Goal: Transaction & Acquisition: Purchase product/service

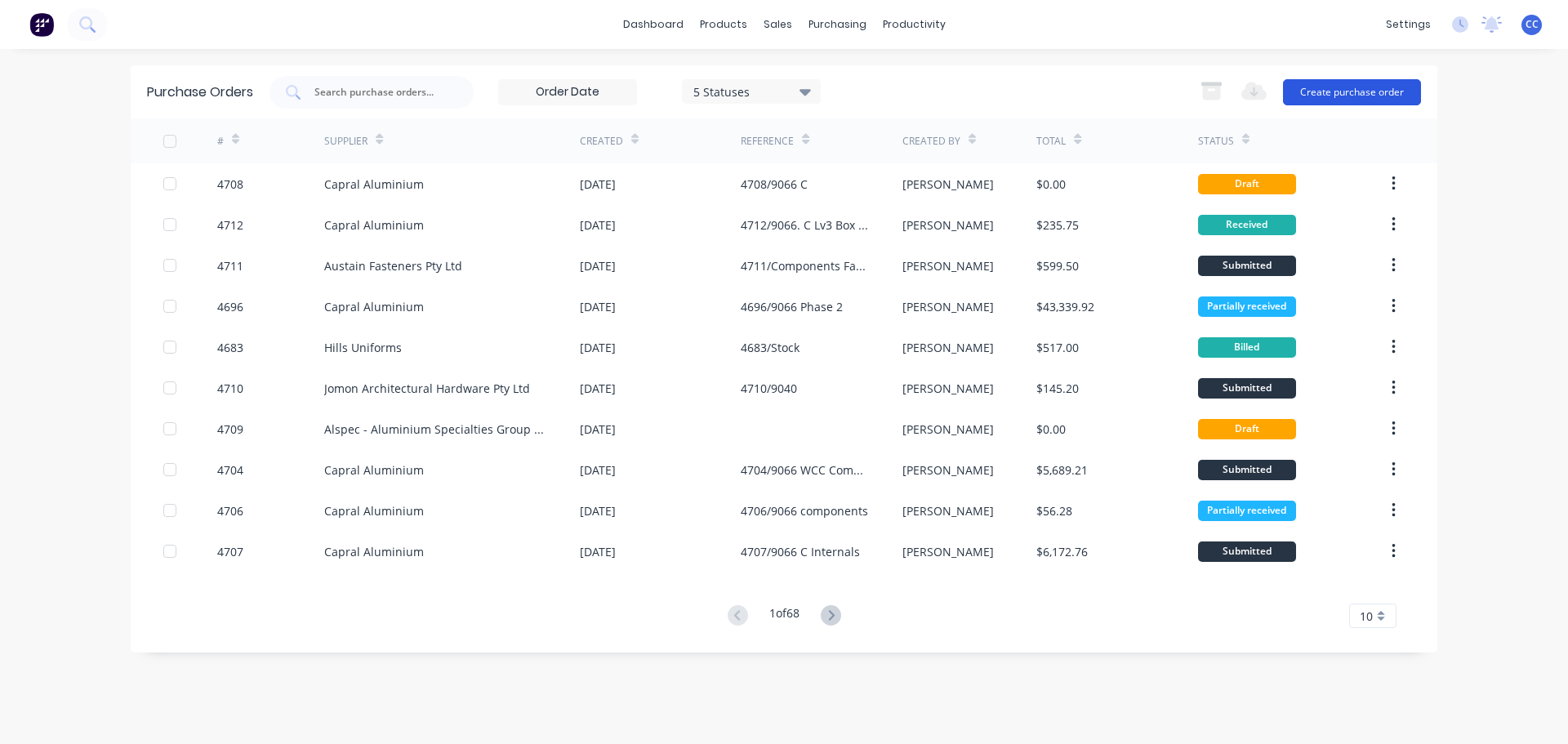
click at [1363, 89] on button "Create purchase order" at bounding box center [1352, 92] width 138 height 26
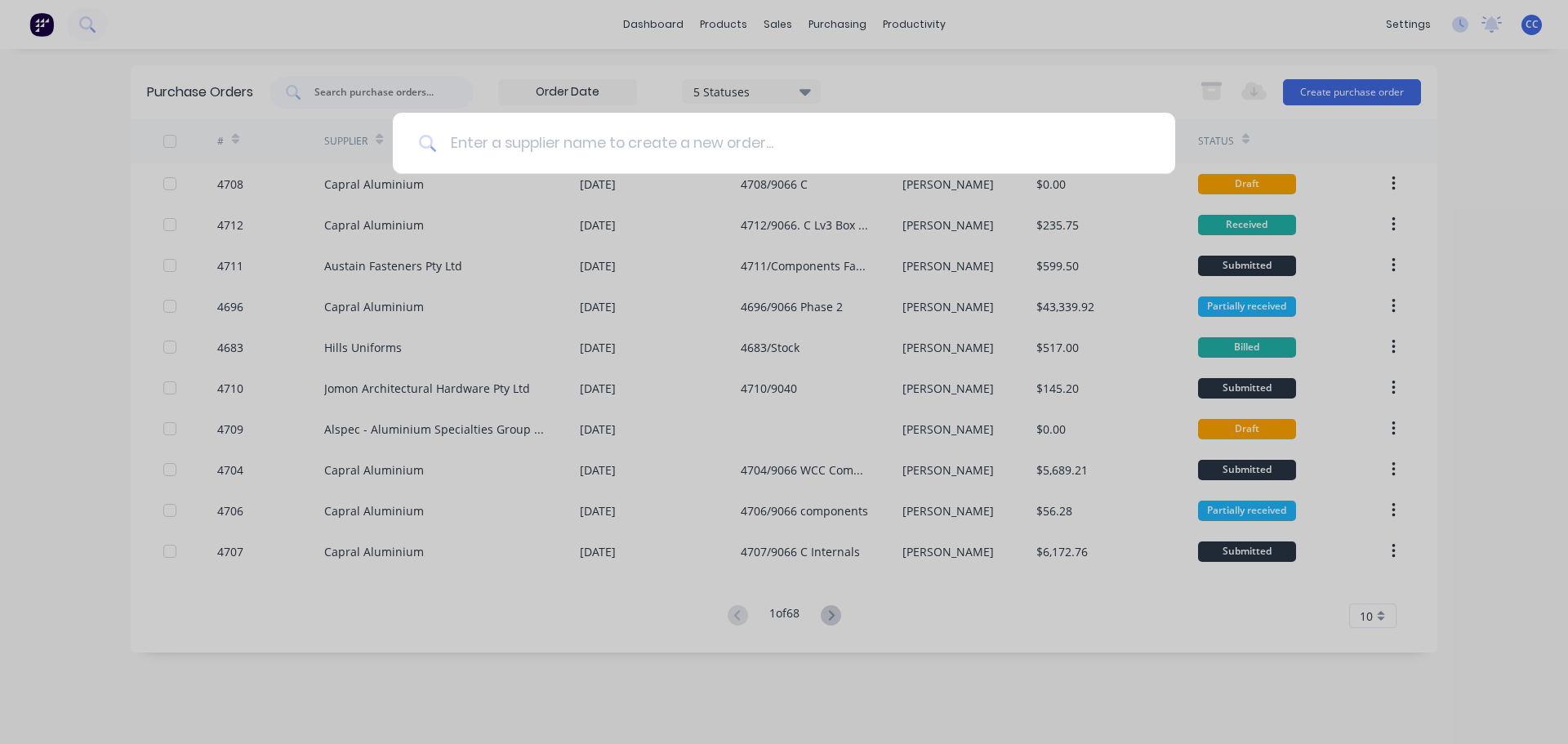
click at [499, 143] on input at bounding box center [794, 143] width 712 height 61
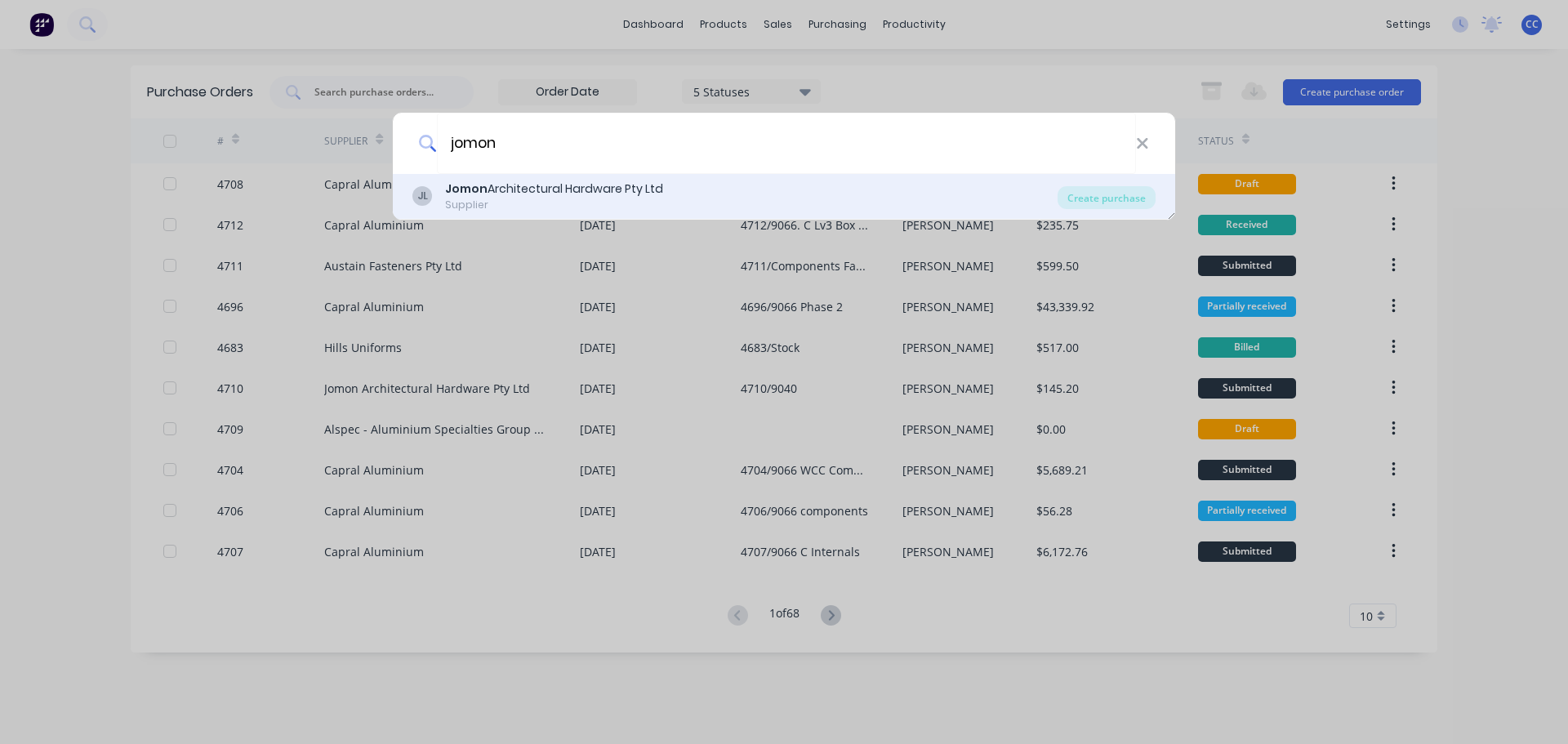
type input "jomon"
click at [514, 184] on div "Jomon Architectural Hardware Pty Ltd" at bounding box center [554, 189] width 218 height 18
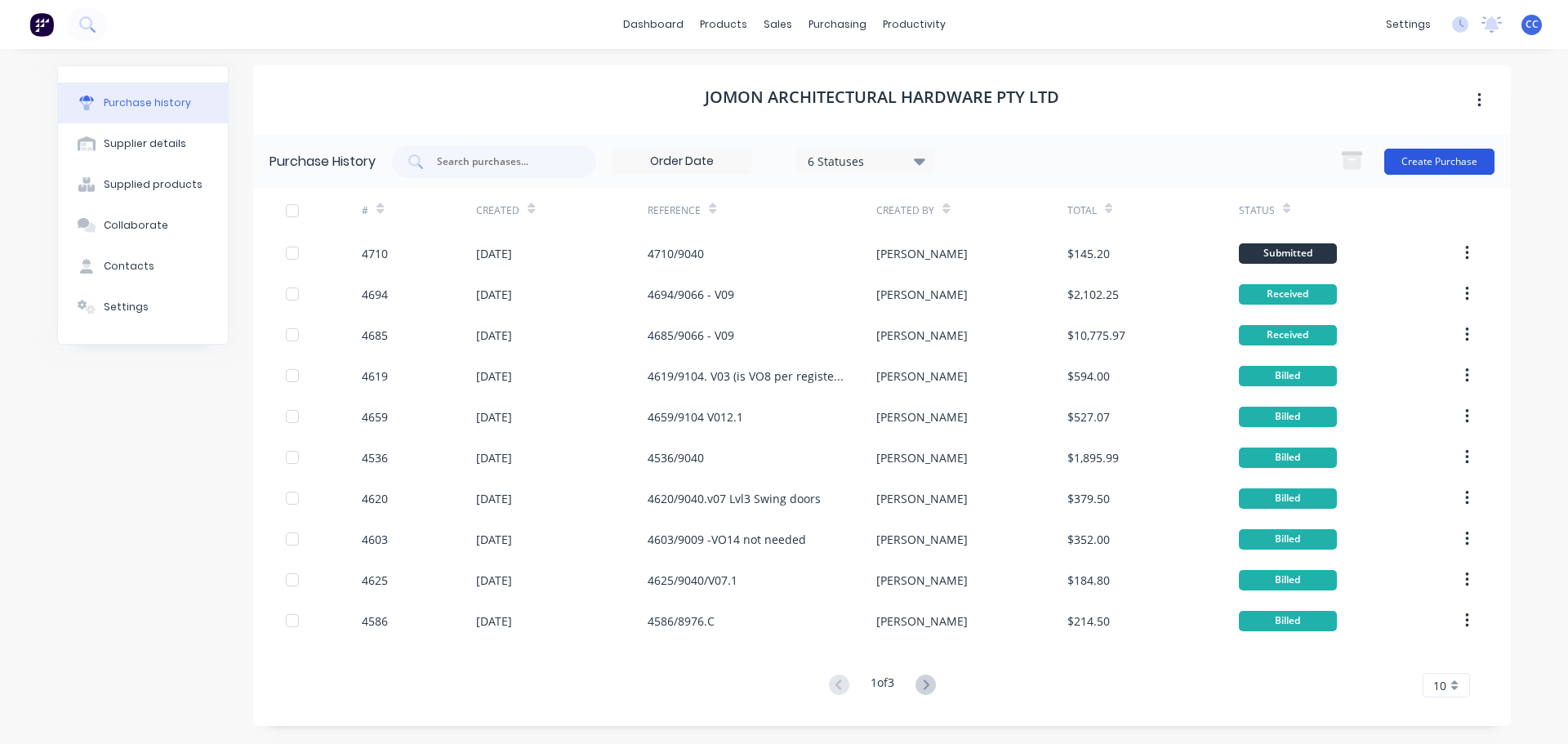
click at [1428, 160] on button "Create Purchase" at bounding box center [1440, 161] width 110 height 26
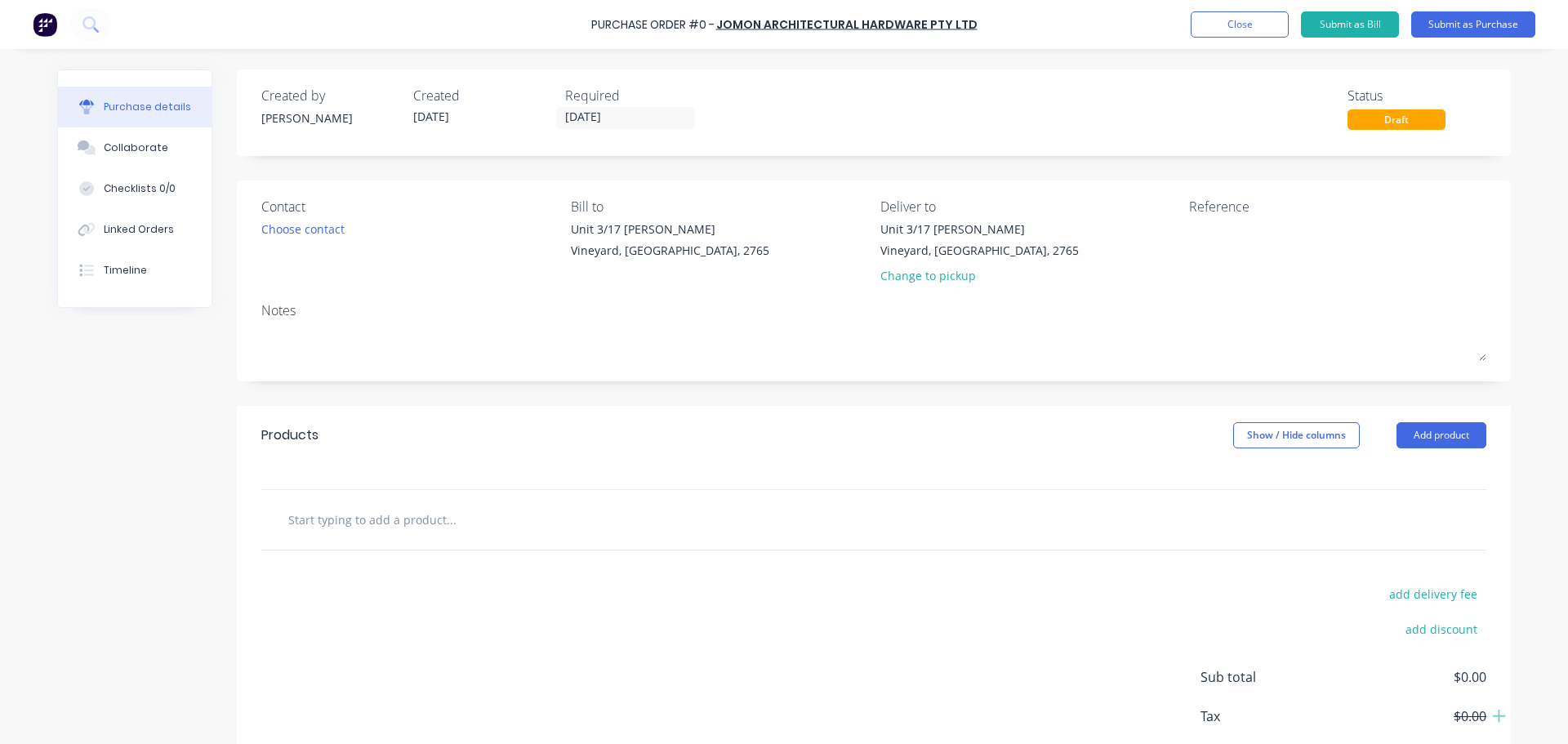
click at [378, 523] on input "text" at bounding box center [451, 519] width 327 height 33
click at [493, 536] on div at bounding box center [874, 519] width 1225 height 59
click at [439, 512] on input "text" at bounding box center [451, 519] width 327 height 33
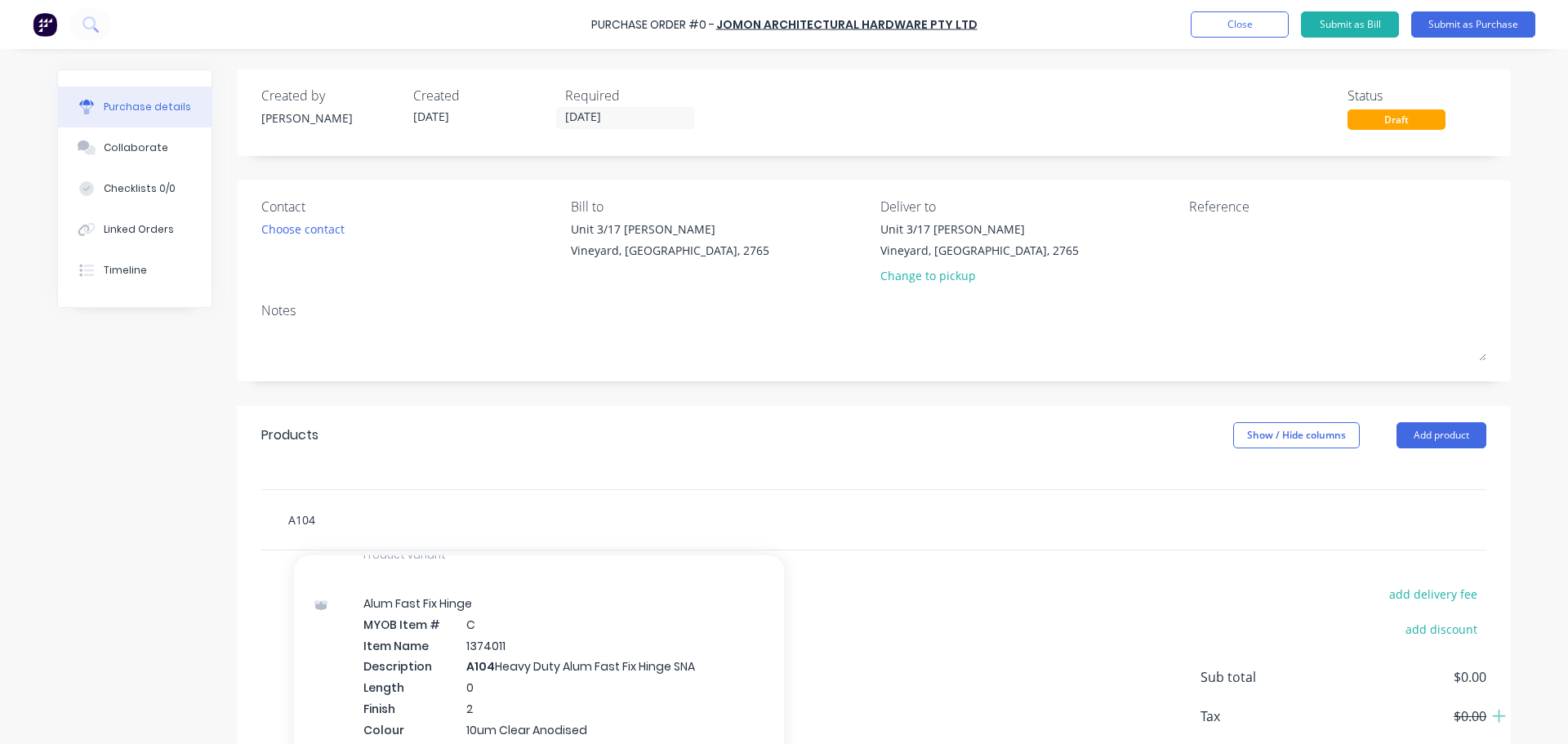
scroll to position [1781, 0]
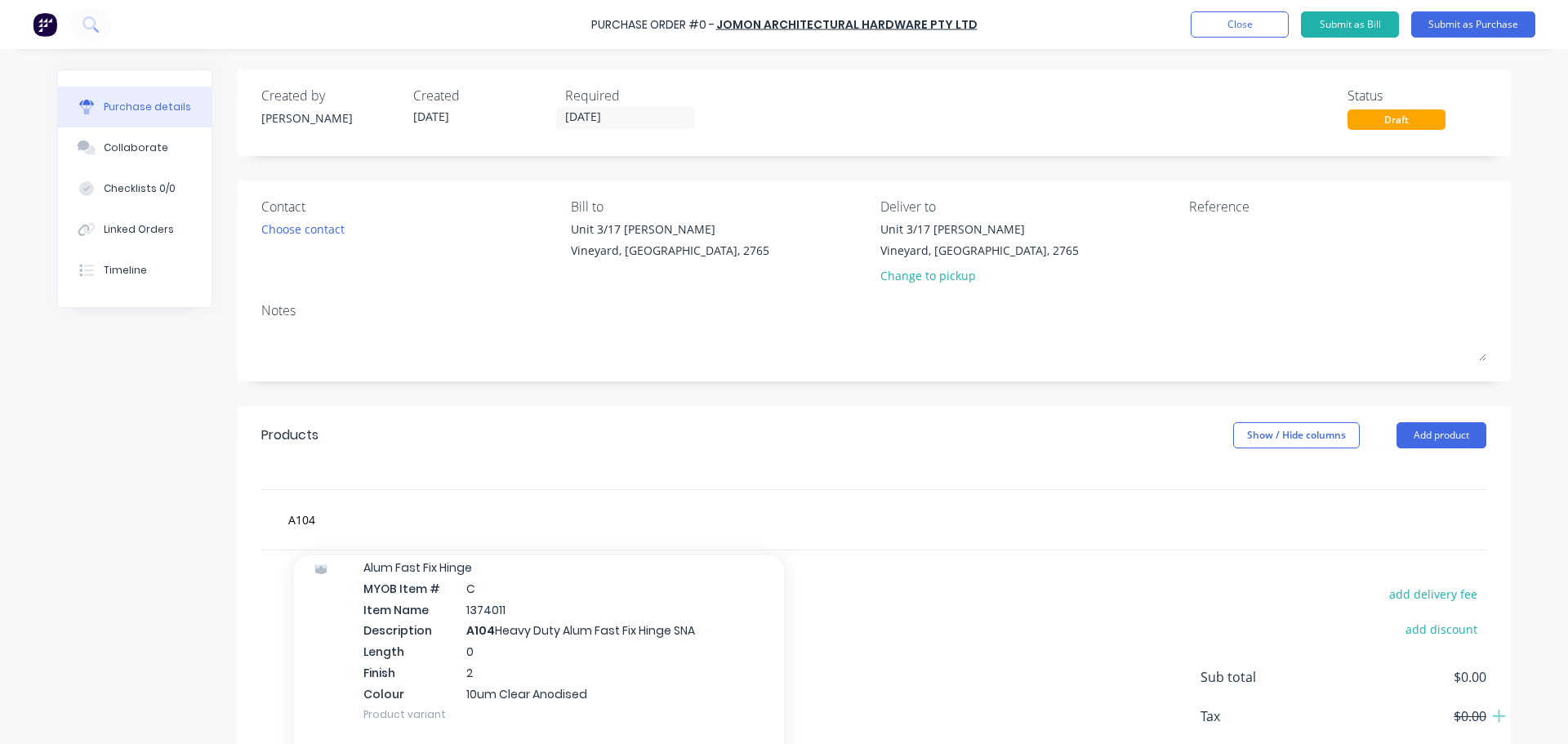
click at [372, 498] on div "A104 Add A104 to order ECO265 Flush Adaptor x 6.5m MYOB Item # AL A104 Item Nam…" at bounding box center [874, 519] width 1225 height 59
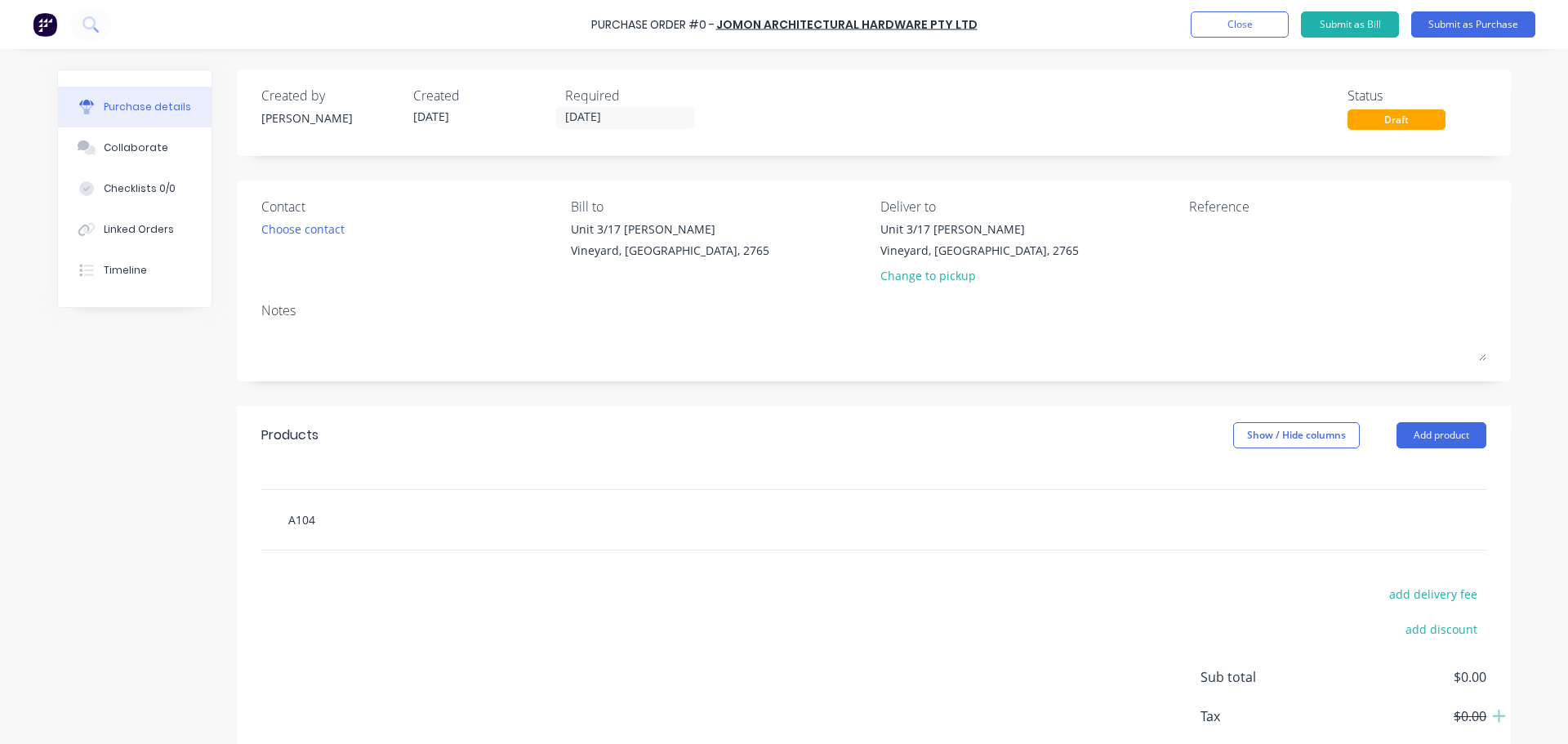
click at [335, 517] on input "A104" at bounding box center [451, 519] width 327 height 33
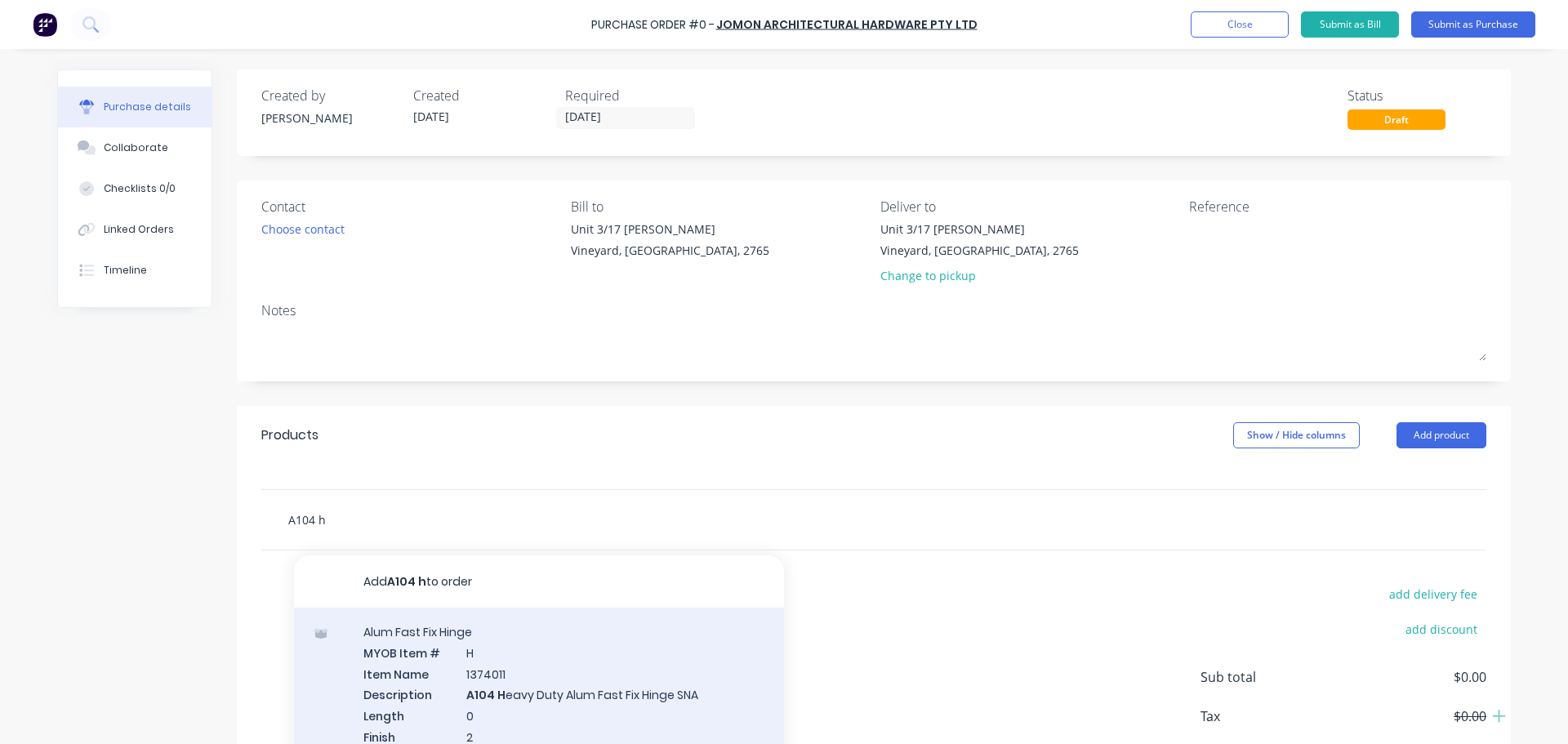
type input "A104 h"
click at [362, 683] on div "Alum Fast Fix Hinge MYOB Item # H Item Name 1374011 Description A104 H eavy Dut…" at bounding box center [539, 705] width 490 height 195
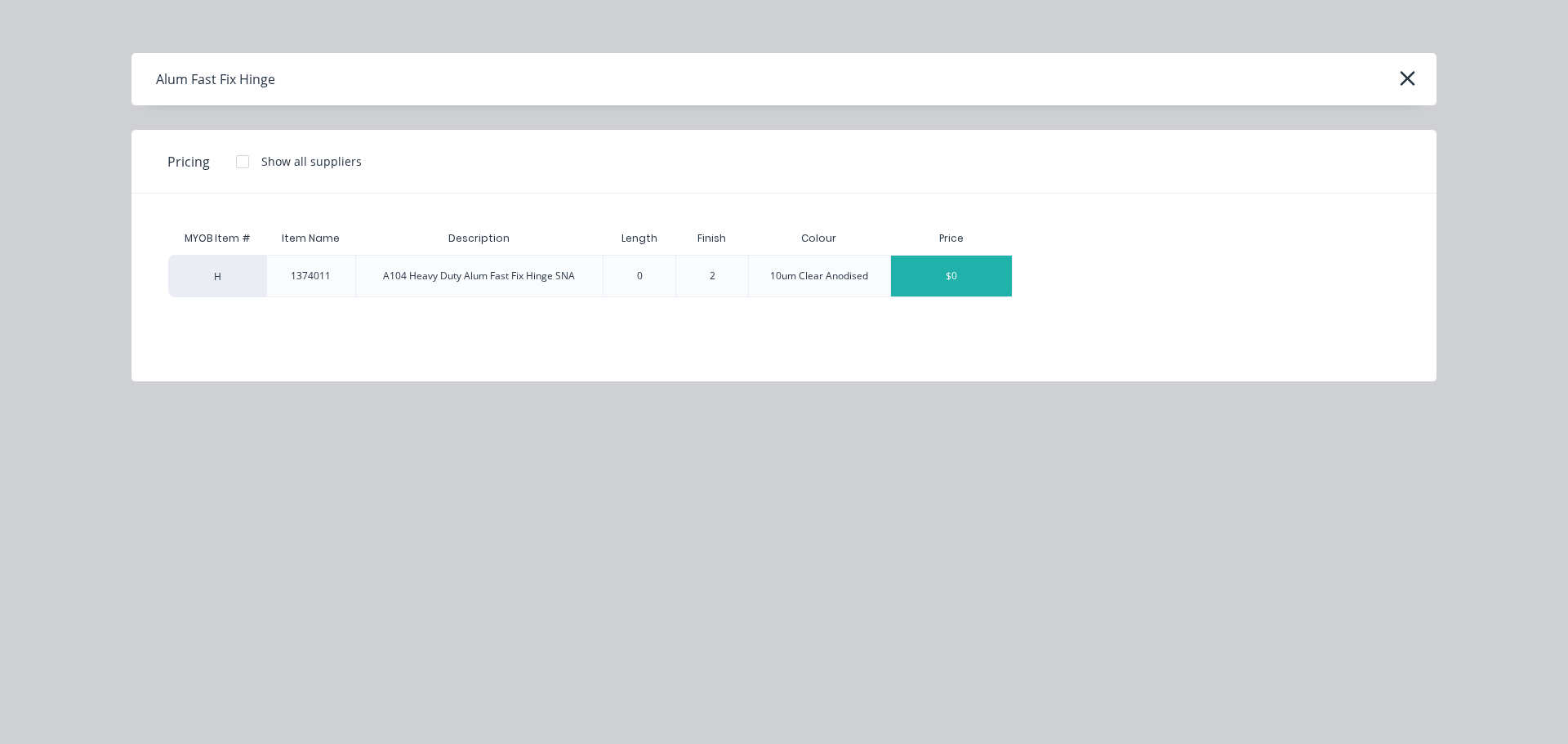
click at [935, 285] on div "$0" at bounding box center [952, 276] width 121 height 41
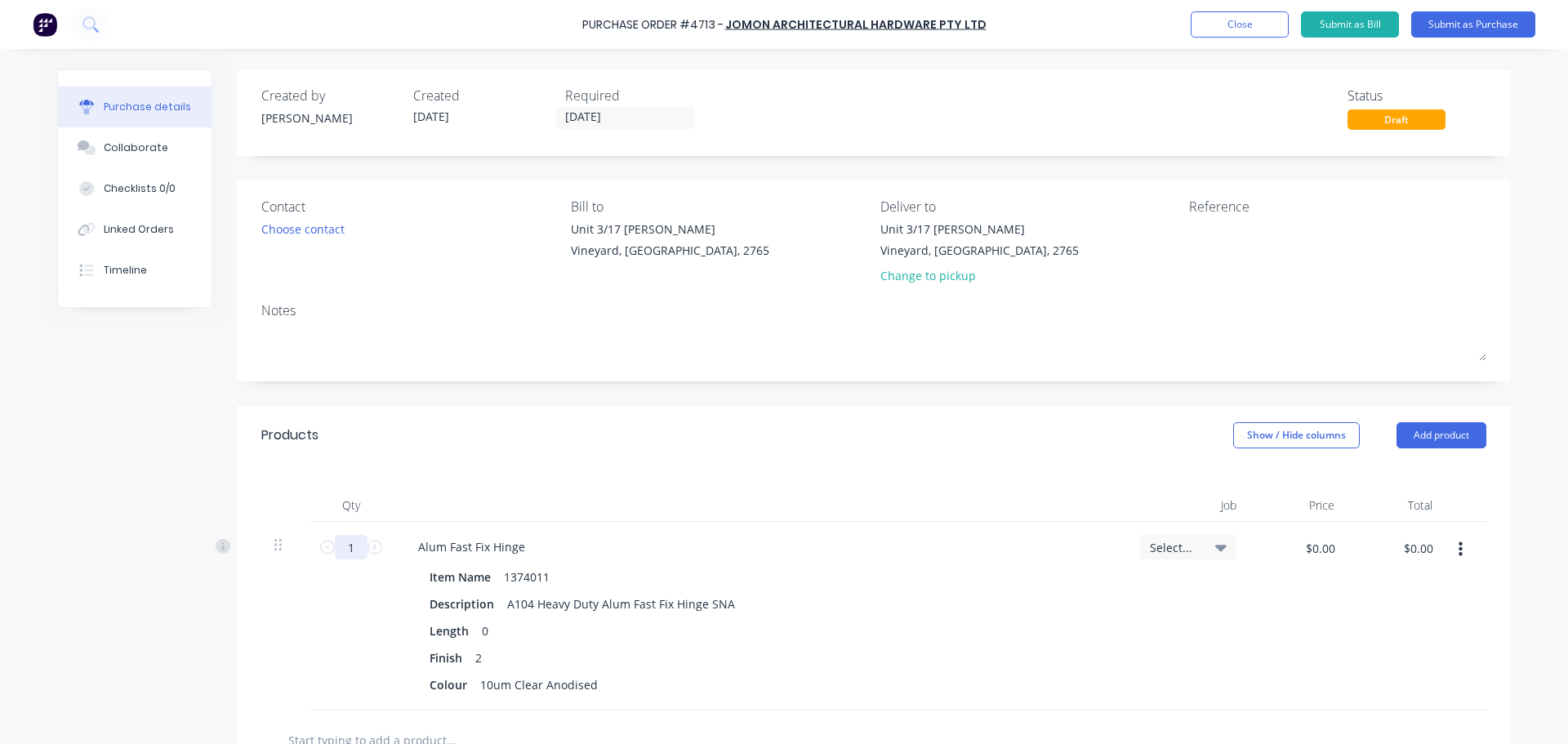
click at [352, 549] on input "1" at bounding box center [350, 547] width 33 height 24
type input "318"
click at [324, 600] on div "318 318" at bounding box center [351, 616] width 82 height 189
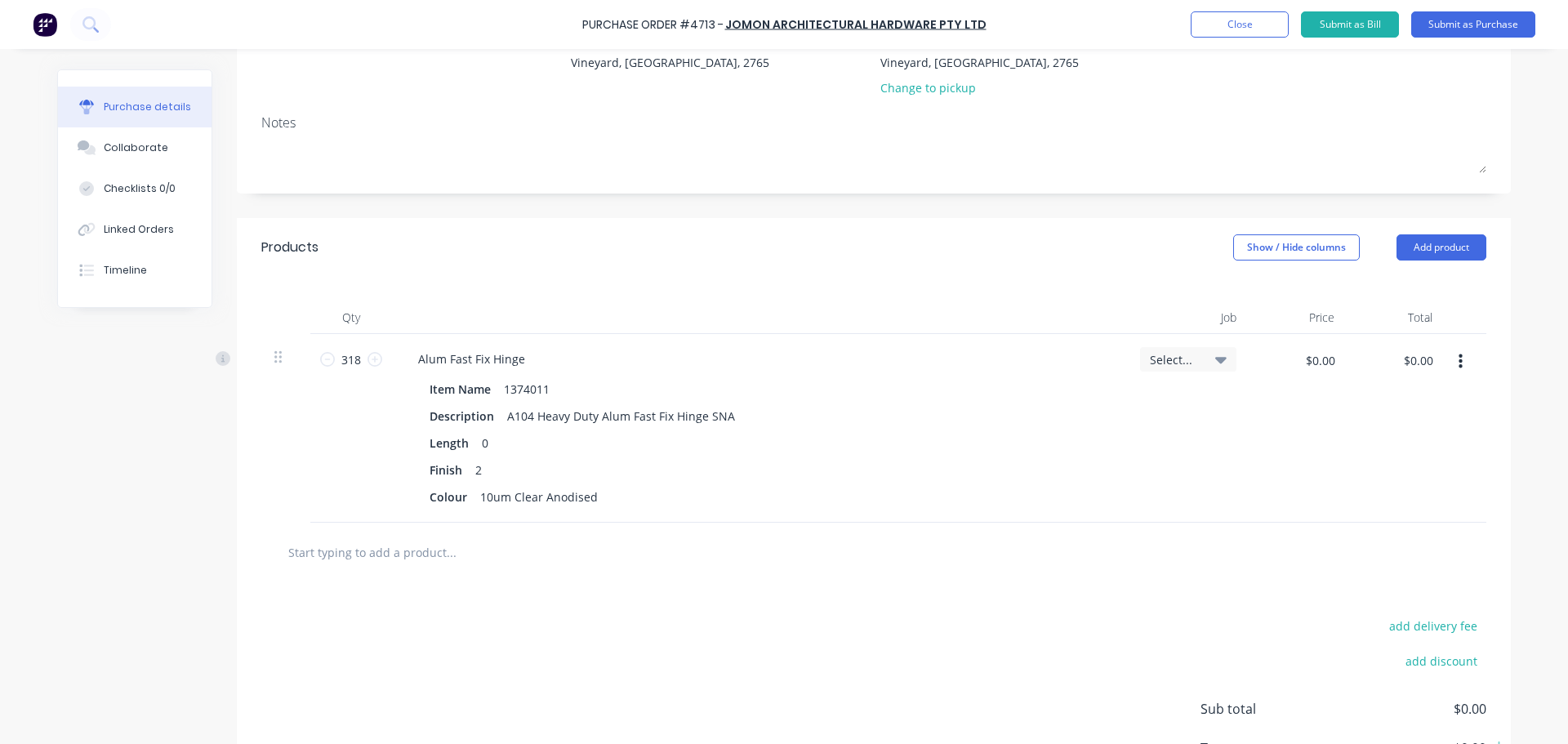
scroll to position [311, 0]
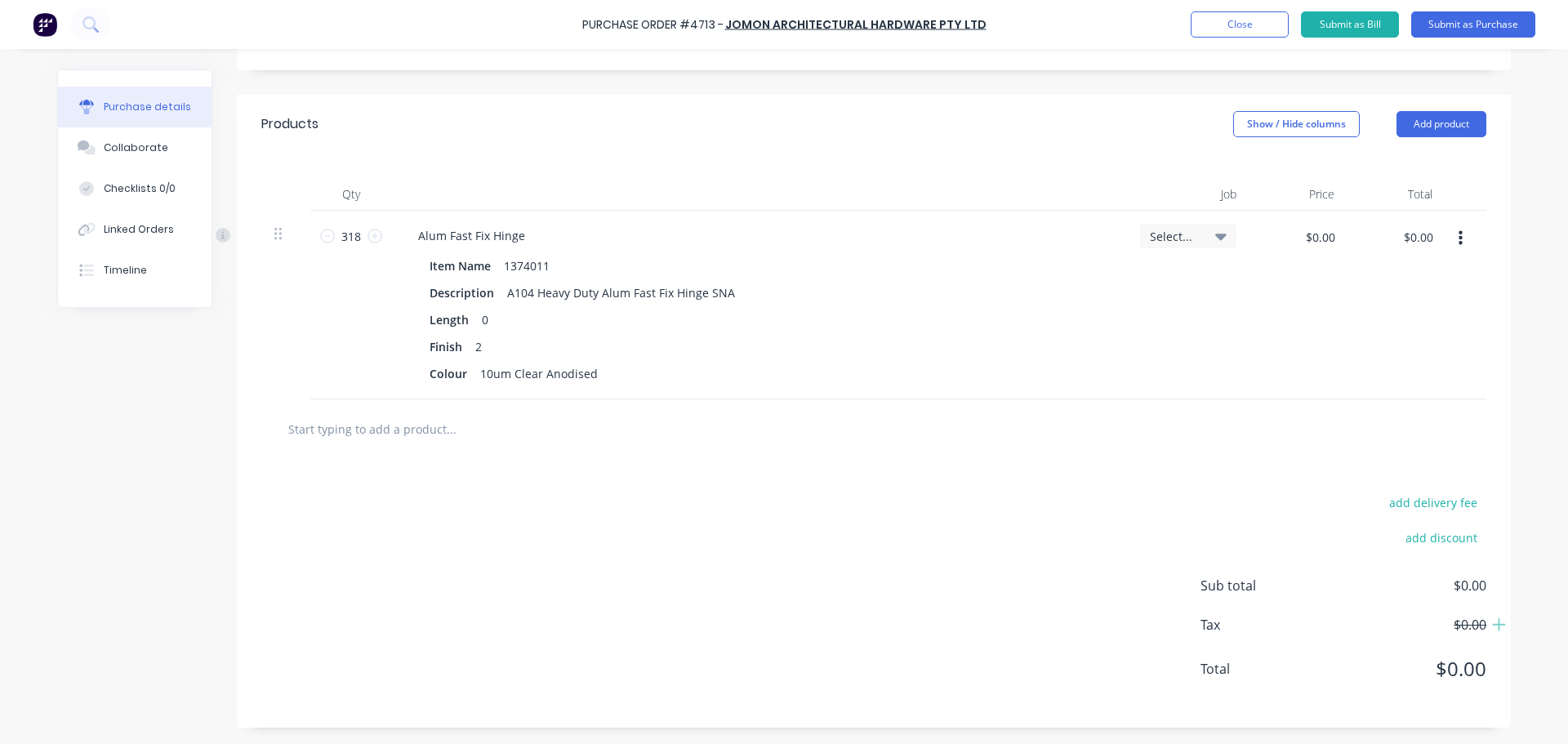
click at [314, 422] on input "text" at bounding box center [451, 428] width 327 height 33
click at [1295, 232] on input "$0.00" at bounding box center [1320, 237] width 49 height 26
click at [1319, 241] on input "$0.00" at bounding box center [1320, 237] width 49 height 26
type input "$11.70"
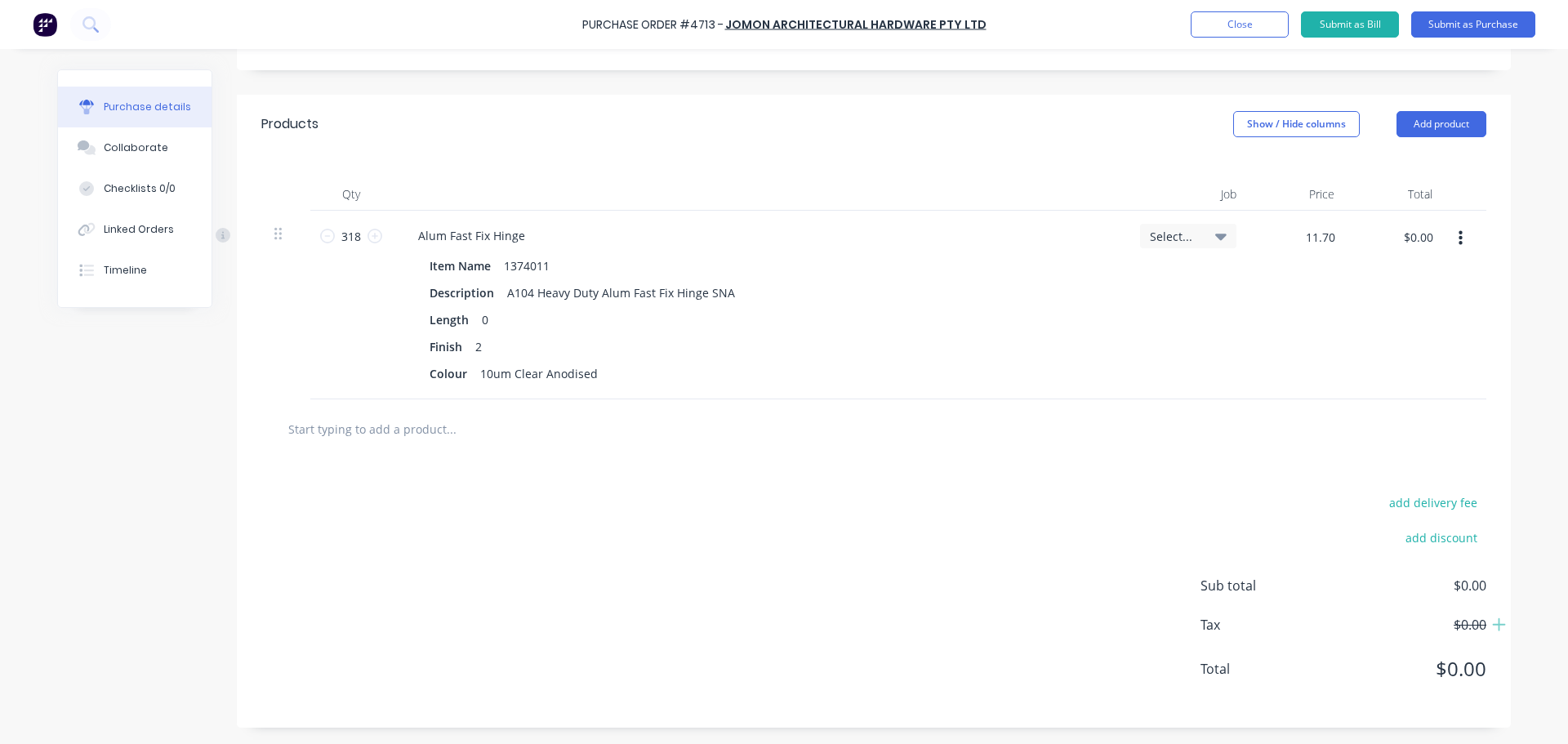
type input "$3,720.60"
click at [1260, 355] on div "$11.70 $11.70" at bounding box center [1298, 305] width 98 height 189
click at [1301, 239] on input "$11.70" at bounding box center [1316, 237] width 55 height 26
type input "$12.00"
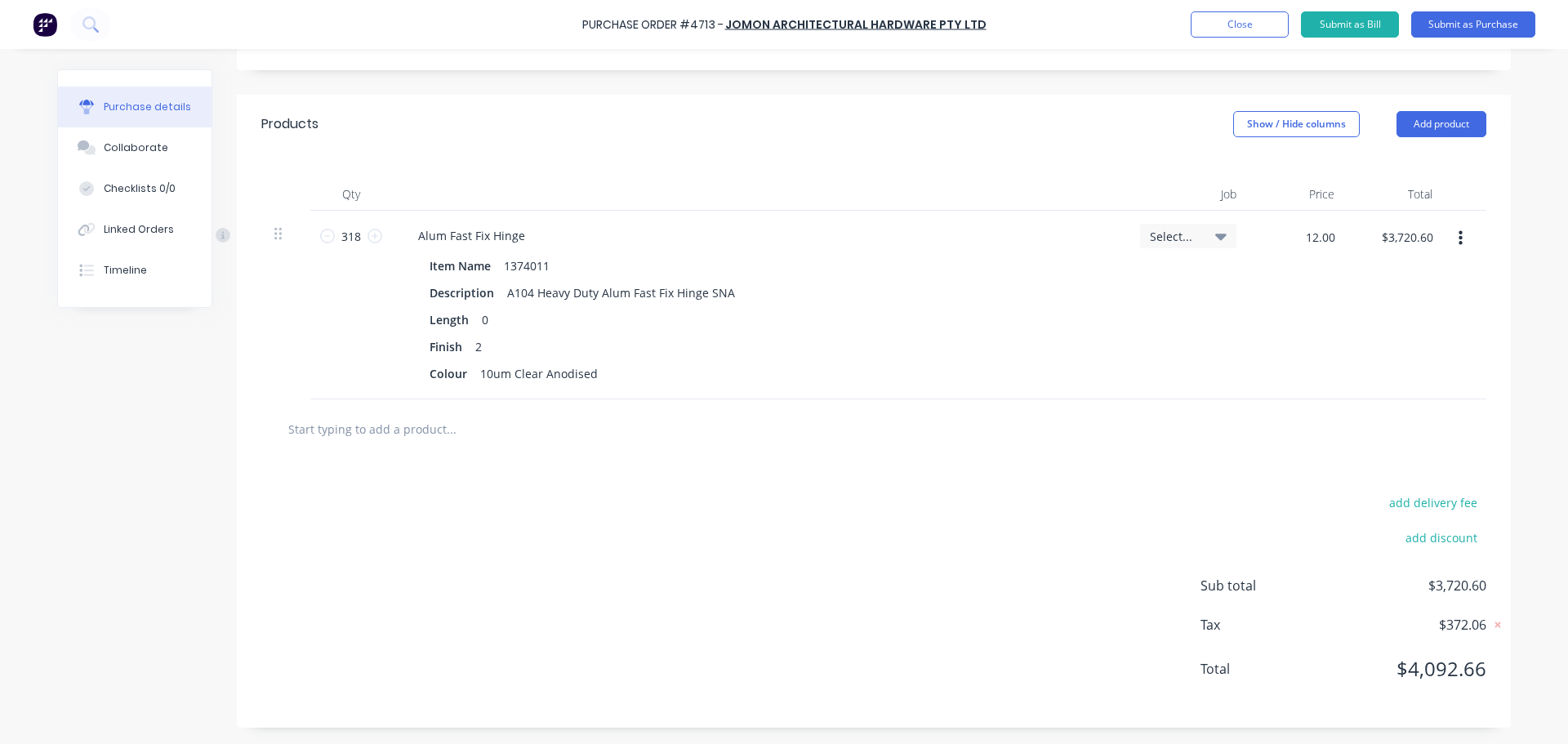
type input "$3,816.00"
click at [1249, 352] on div "$12.00 12.00" at bounding box center [1298, 305] width 98 height 189
click at [1305, 236] on input "$12.00" at bounding box center [1316, 237] width 55 height 26
type input "$11.70"
type input "$3,720.60"
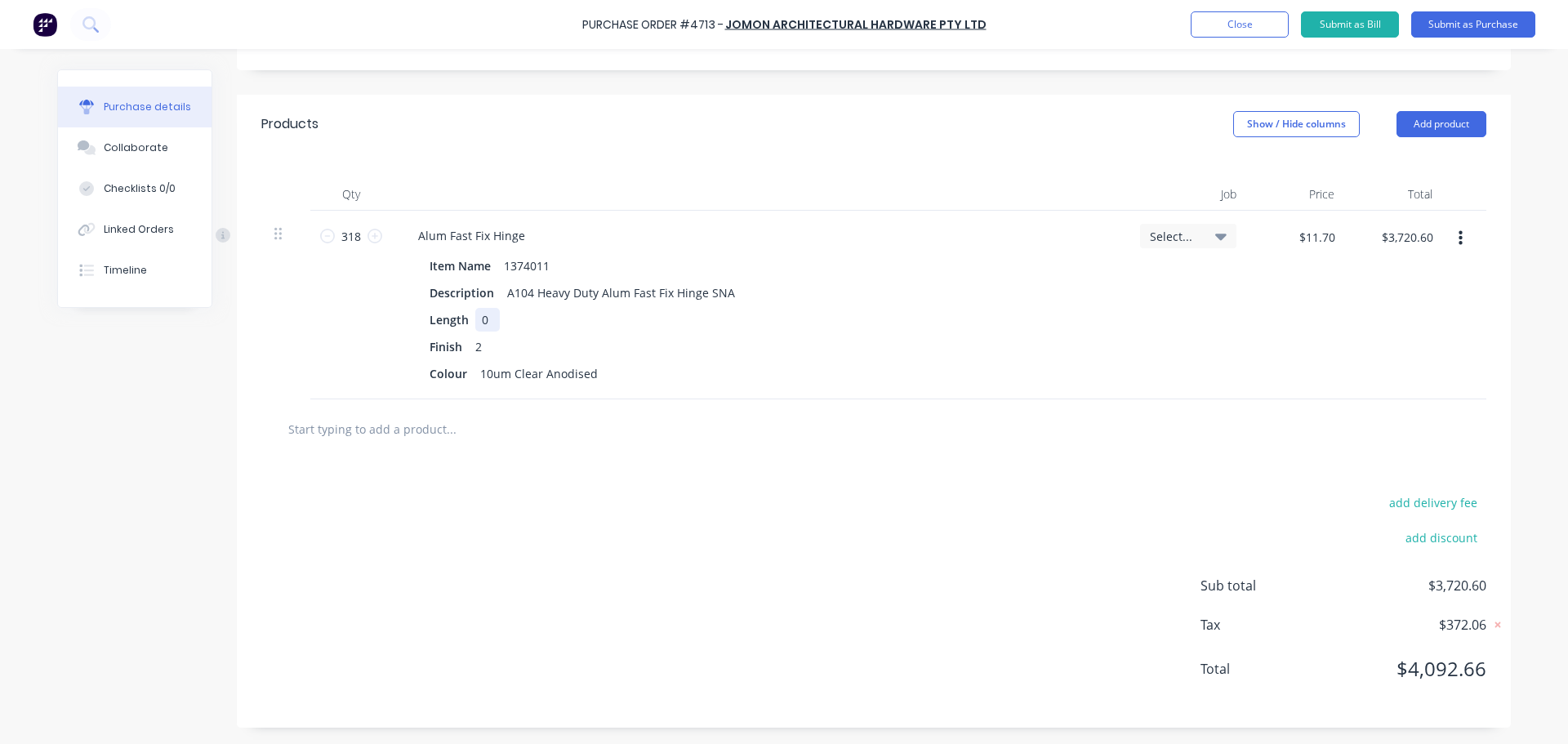
click at [950, 319] on div "Length 0" at bounding box center [756, 319] width 667 height 23
click at [414, 412] on input "text" at bounding box center [451, 428] width 327 height 33
click at [352, 436] on input "text" at bounding box center [451, 428] width 327 height 33
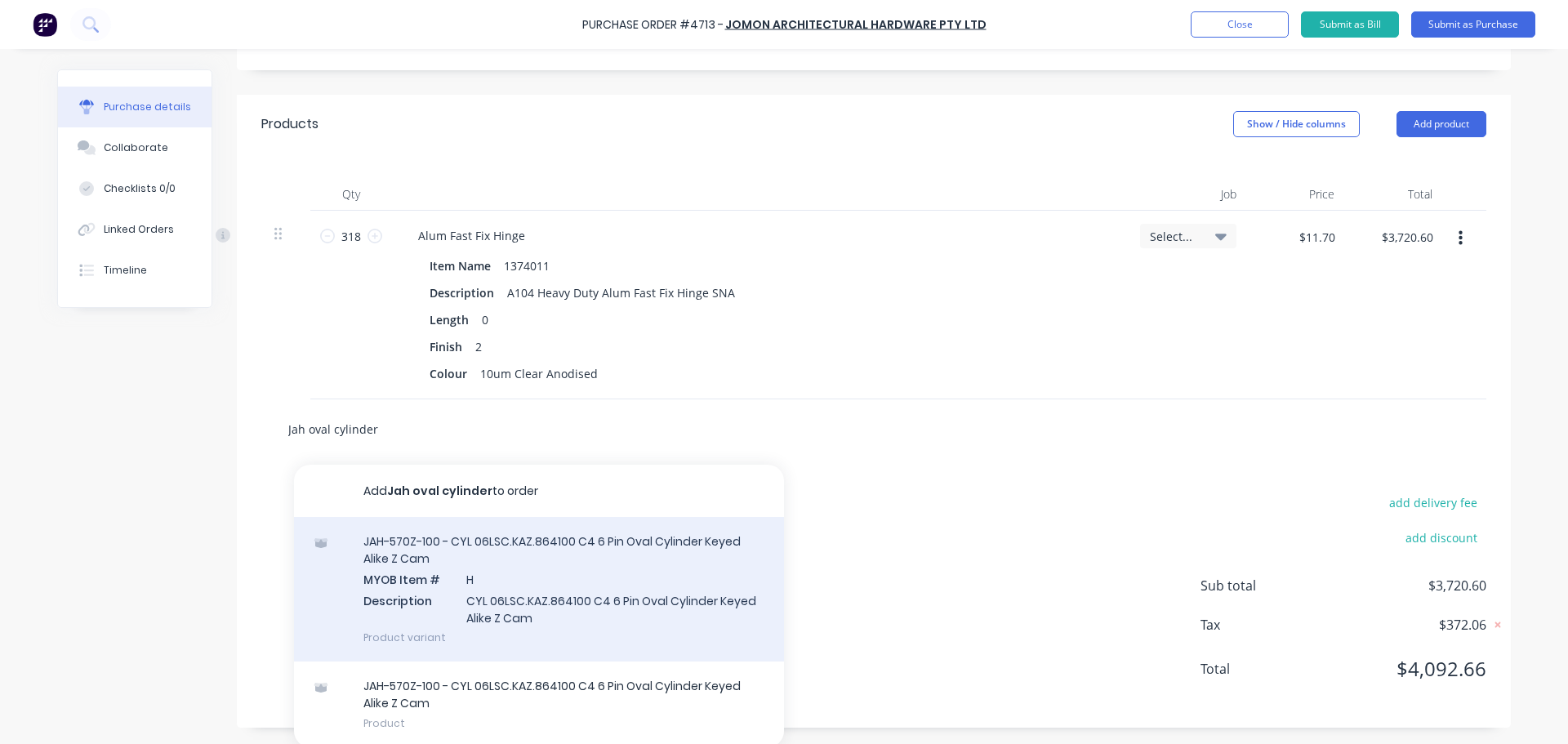
scroll to position [314, 0]
type input "Jah oval cylinder"
click at [580, 567] on div "JAH-570Z-100 - CYL 06LSC.KAZ.864100 C4 6 Pin Oval Cylinder Keyed Alike Z Cam MY…" at bounding box center [539, 585] width 490 height 145
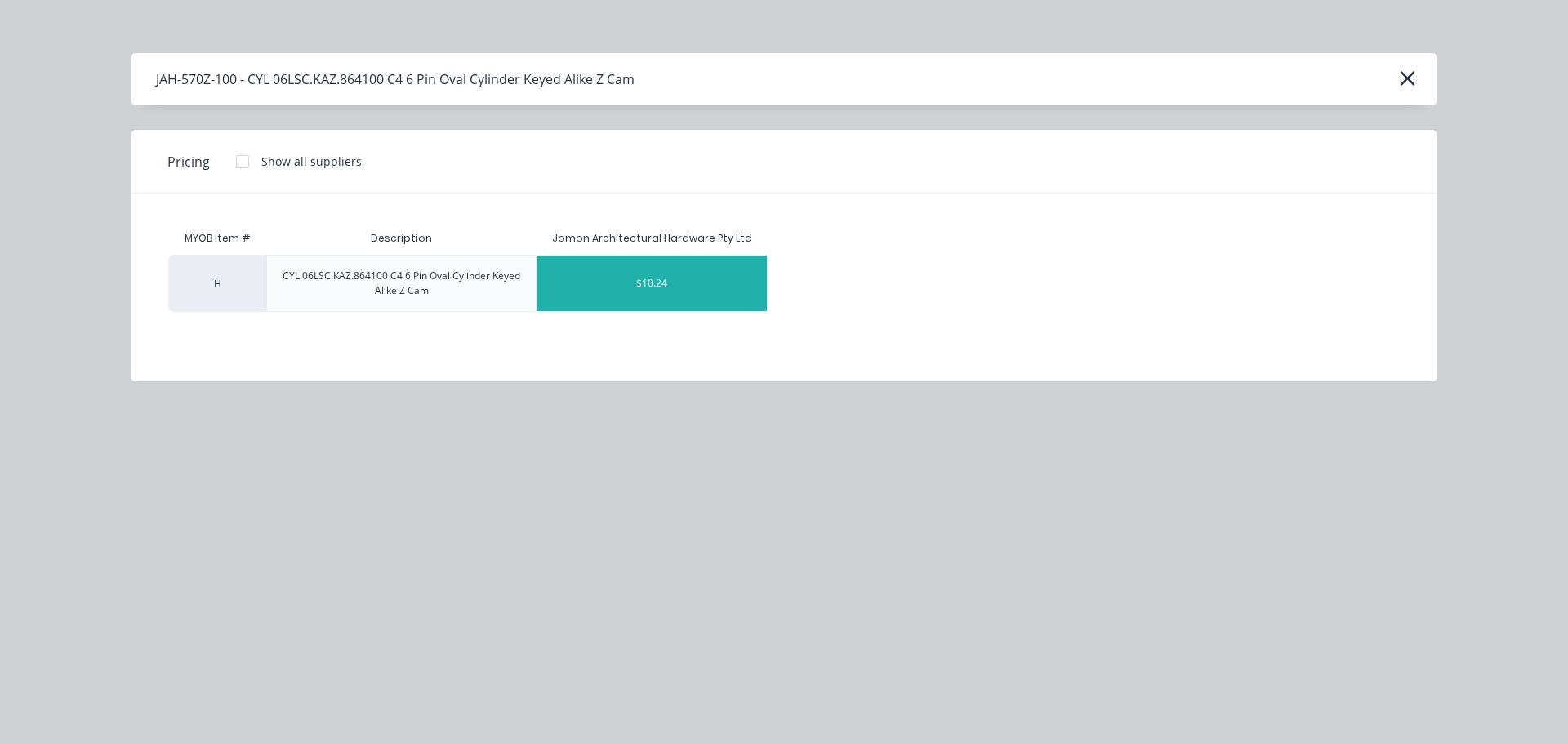
click at [631, 295] on div "$10.24" at bounding box center [651, 283] width 230 height 55
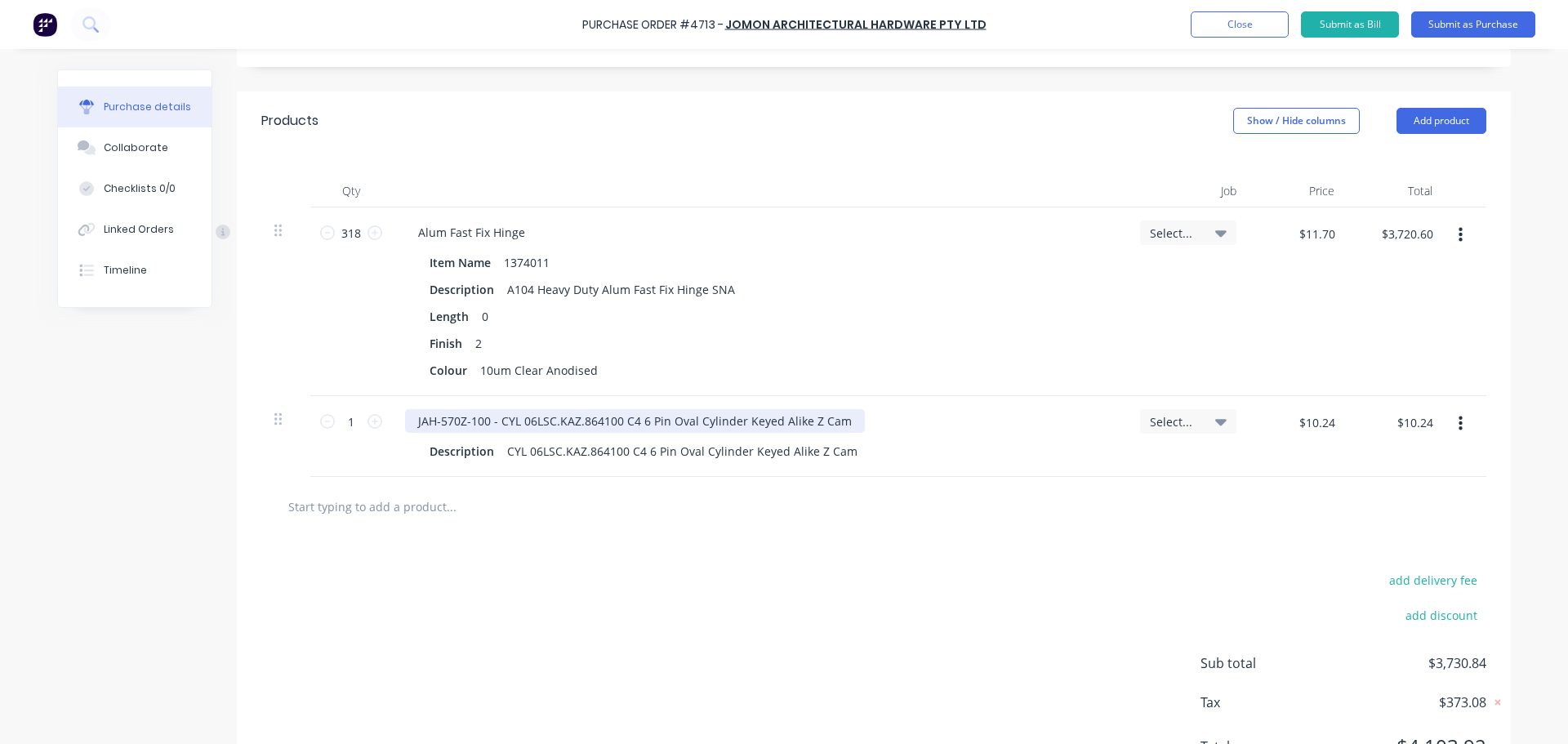
click at [615, 420] on div "JAH-570Z-100 - CYL 06LSC.KAZ.864100 C4 6 Pin Oval Cylinder Keyed Alike Z Cam" at bounding box center [635, 420] width 460 height 23
drag, startPoint x: 458, startPoint y: 420, endPoint x: 466, endPoint y: 431, distance: 13.6
click at [458, 420] on div "JAH-570Z-100 - CYL 06LSC.KAZ. C4 6 Pin Oval Cylinder Keyed Alike Z Cam" at bounding box center [615, 420] width 421 height 23
click at [772, 418] on div "JAH-570X-100 - CYL 06LSC.KAZ. C4 6 Pin Oval Cylinder Keyed Alike Z Cam" at bounding box center [615, 420] width 421 height 23
click at [767, 420] on div "JAH-570X-100 - CYL 06LSC.KAZ. C4 6 Pin Oval Cylinder Keyed Alike Z Cam" at bounding box center [615, 420] width 421 height 23
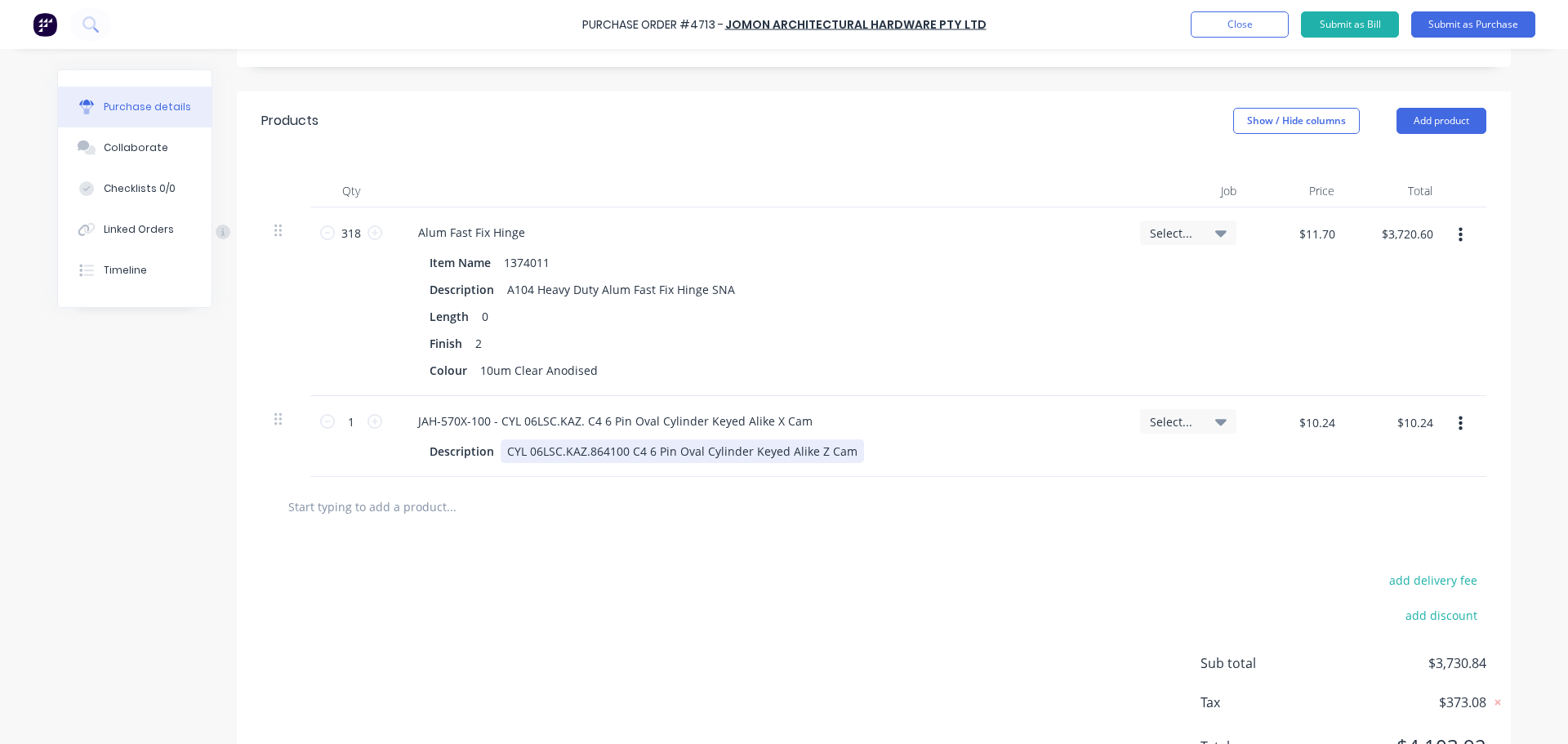
click at [815, 451] on div "CYL 06LSC.KAZ.864100 C4 6 Pin Oval Cylinder Keyed Alike Z Cam" at bounding box center [682, 451] width 364 height 23
click at [707, 527] on div at bounding box center [874, 506] width 1225 height 59
click at [356, 421] on input "1" at bounding box center [350, 420] width 33 height 24
type input "7"
type input "$71.68"
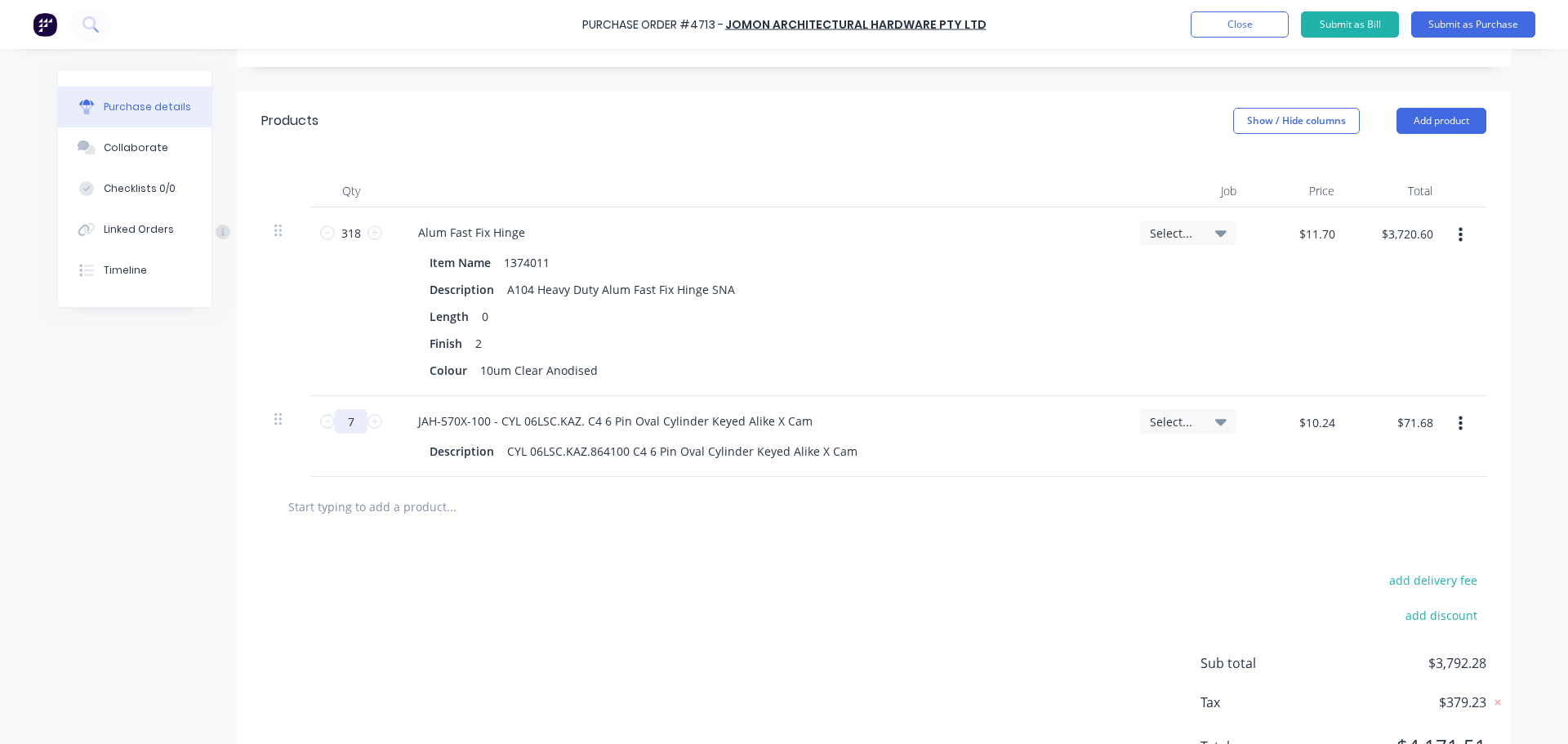
type input "71"
type input "$727.04"
type input "71"
click at [720, 562] on div "add delivery fee add discount Sub total $4,447.64 Tax $444.76 Total $4,892.40" at bounding box center [874, 670] width 1274 height 268
click at [1323, 426] on input "$10.24" at bounding box center [1316, 421] width 55 height 26
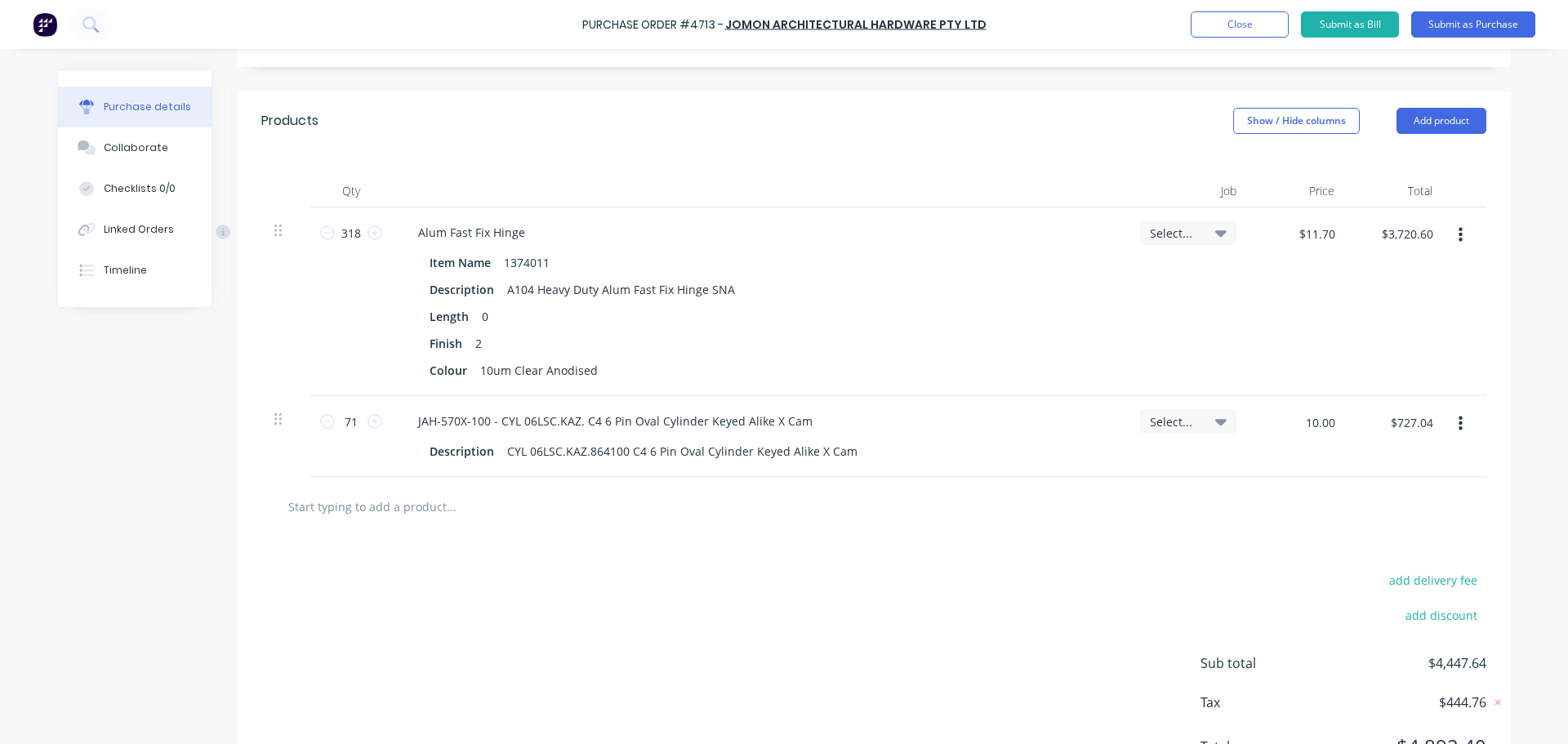
type input "$10.00"
type input "$710.00"
click at [1169, 516] on div at bounding box center [874, 506] width 1199 height 33
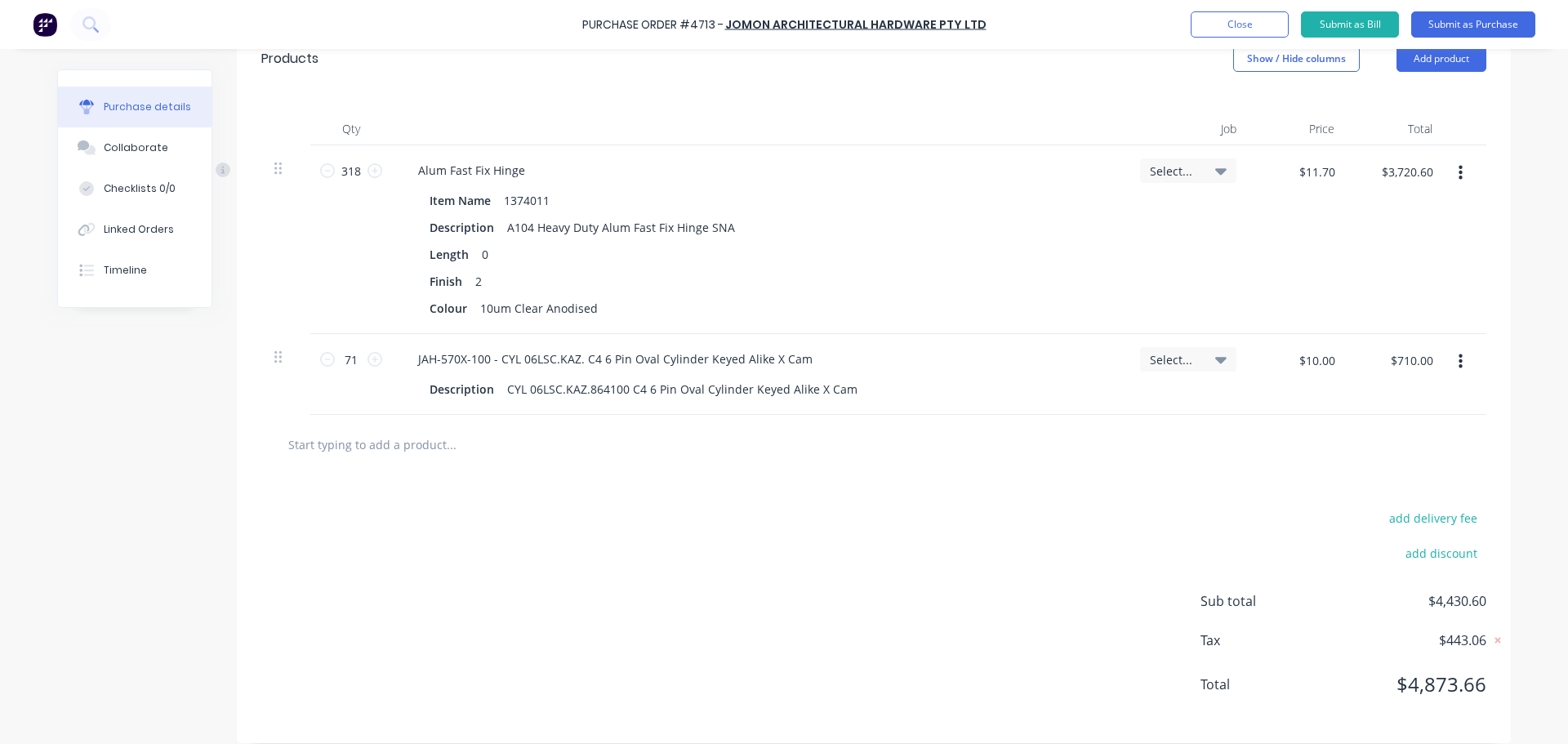
scroll to position [392, 0]
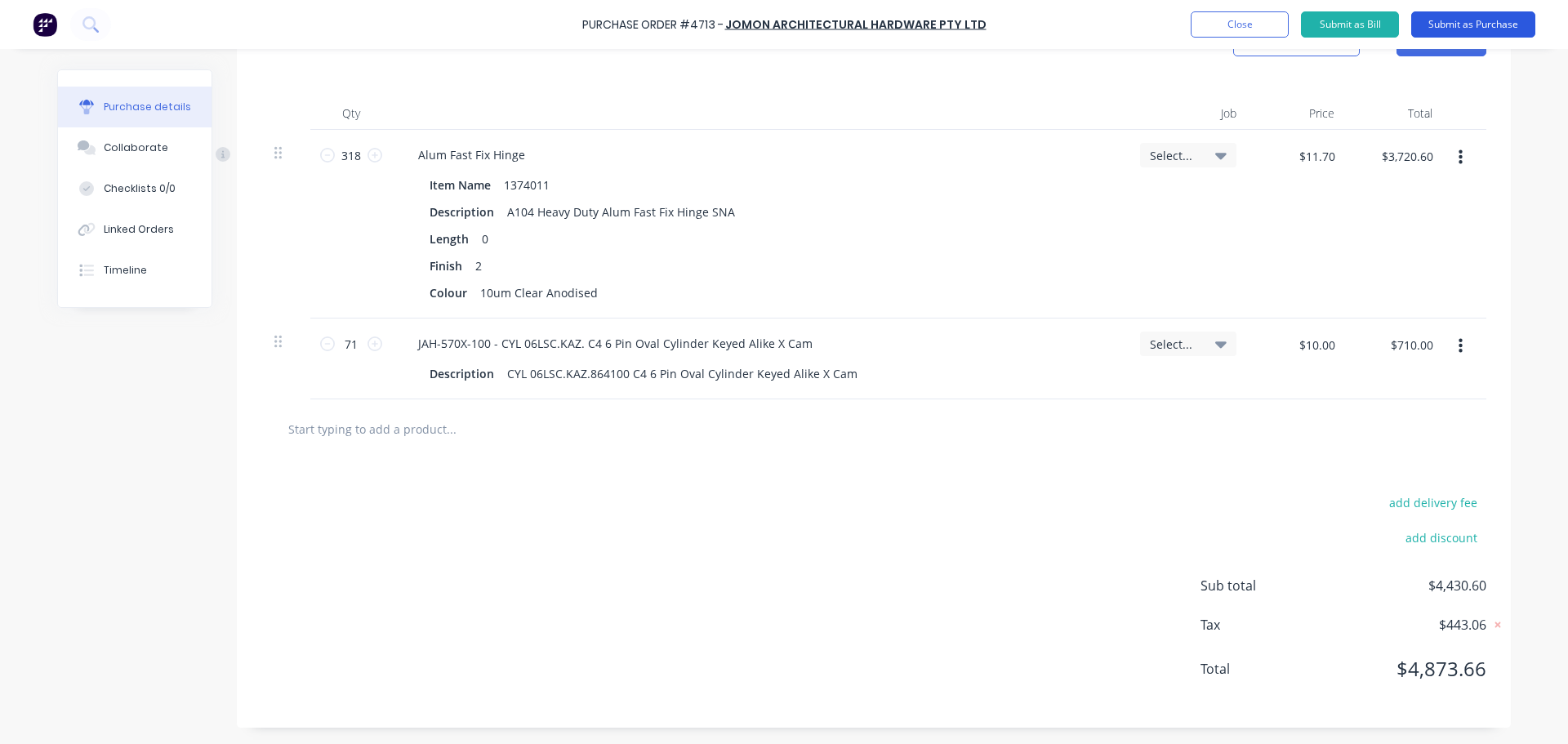
click at [1456, 23] on button "Submit as Purchase" at bounding box center [1474, 24] width 124 height 26
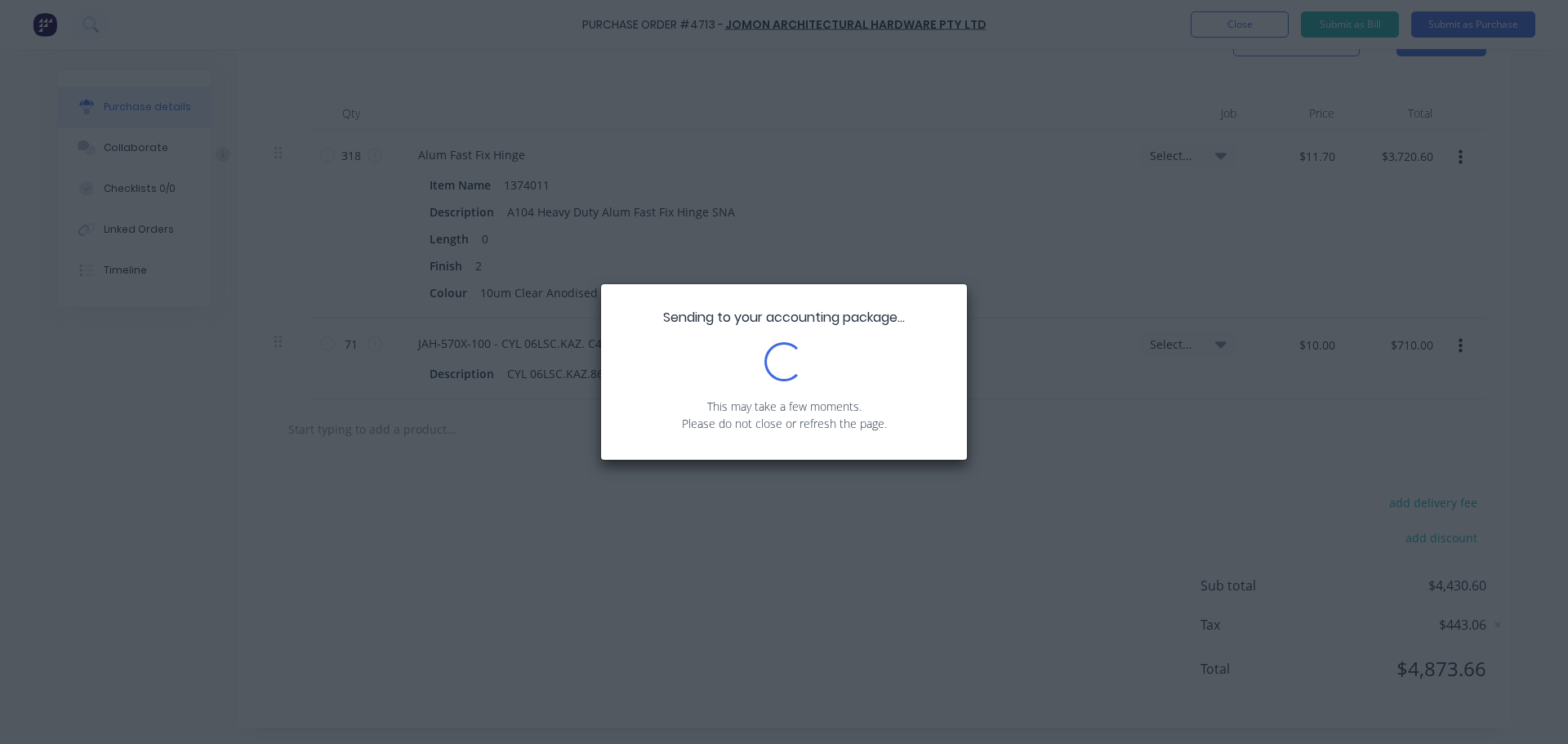
scroll to position [0, 0]
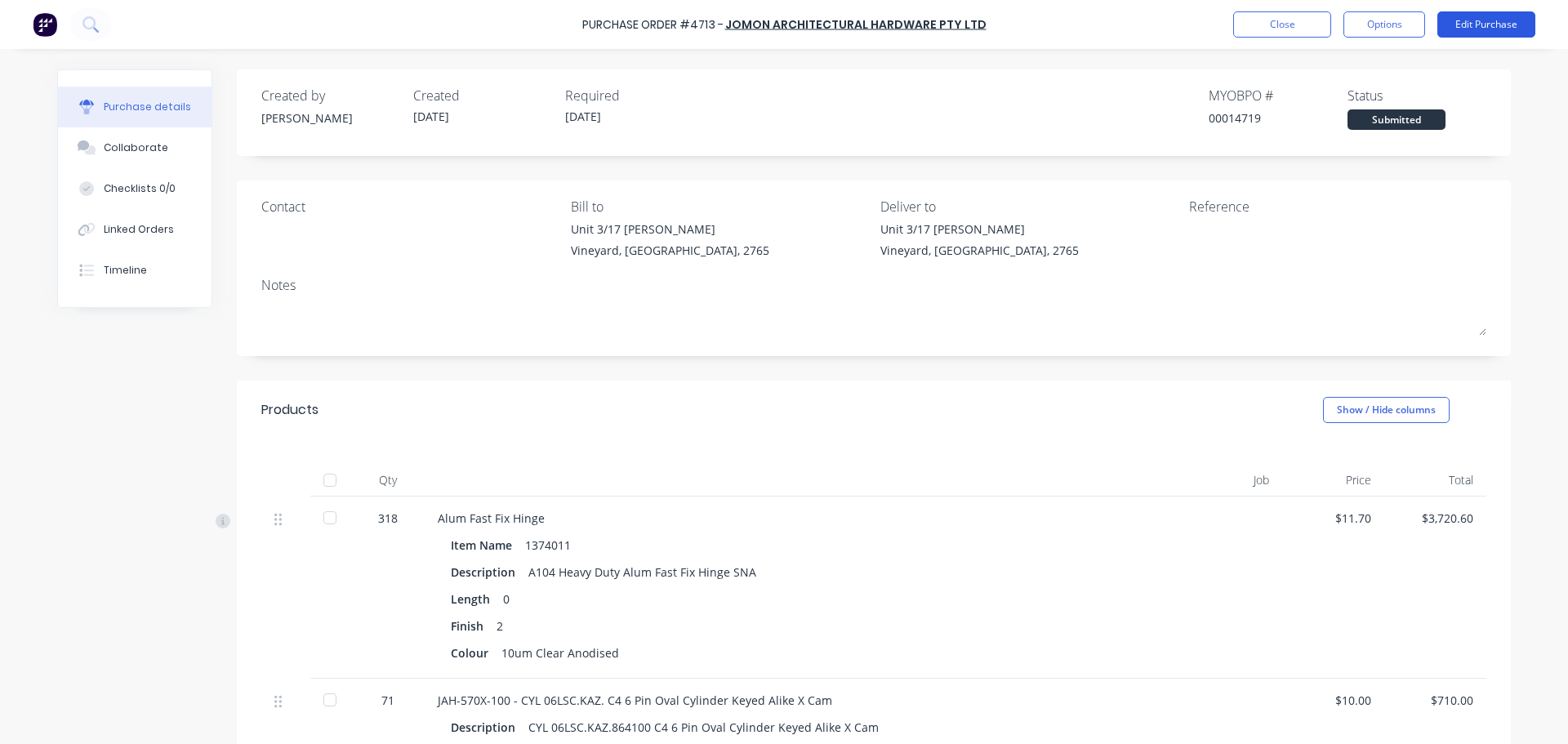
click at [1489, 25] on button "Edit Purchase" at bounding box center [1486, 24] width 98 height 26
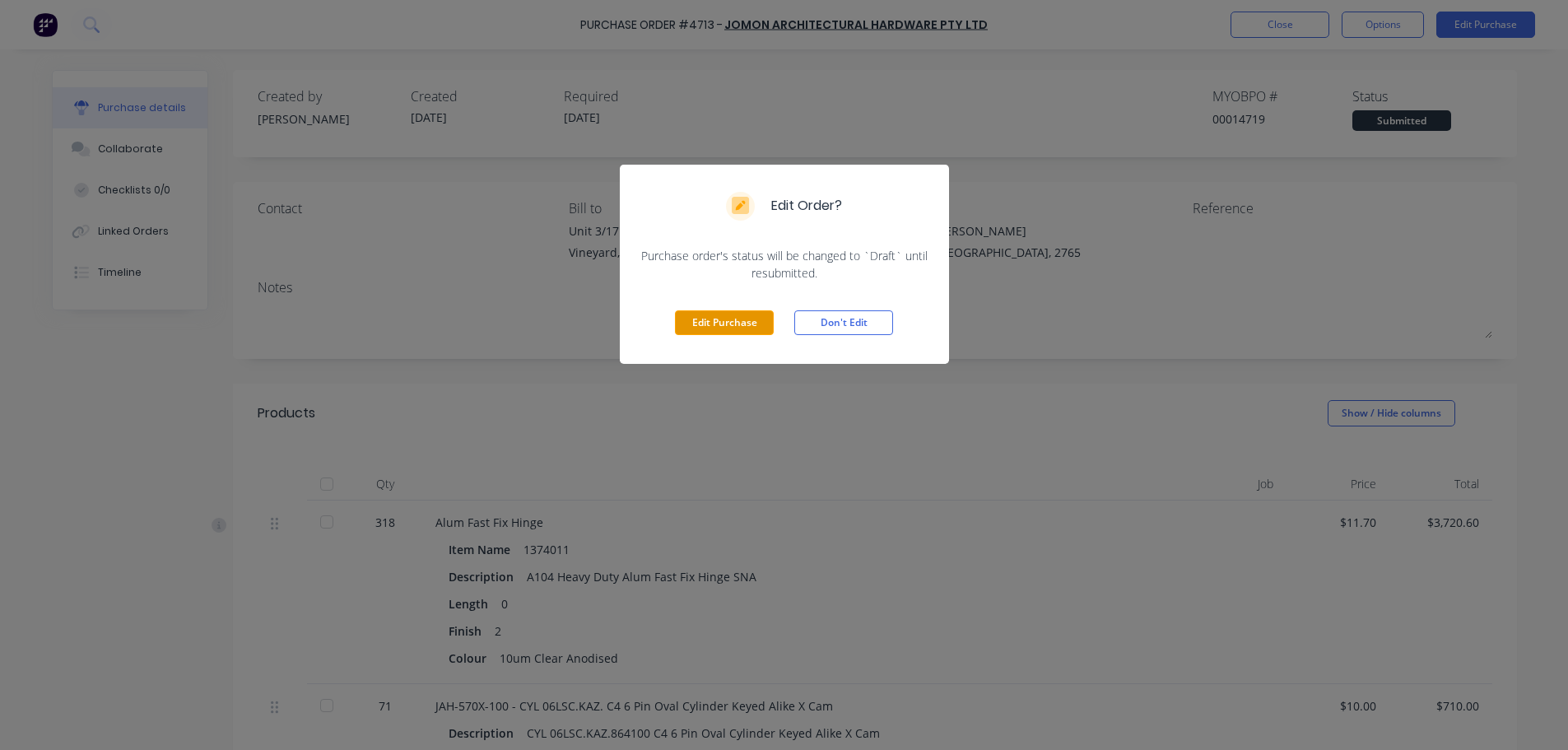
click at [750, 324] on button "Edit Purchase" at bounding box center [724, 322] width 99 height 24
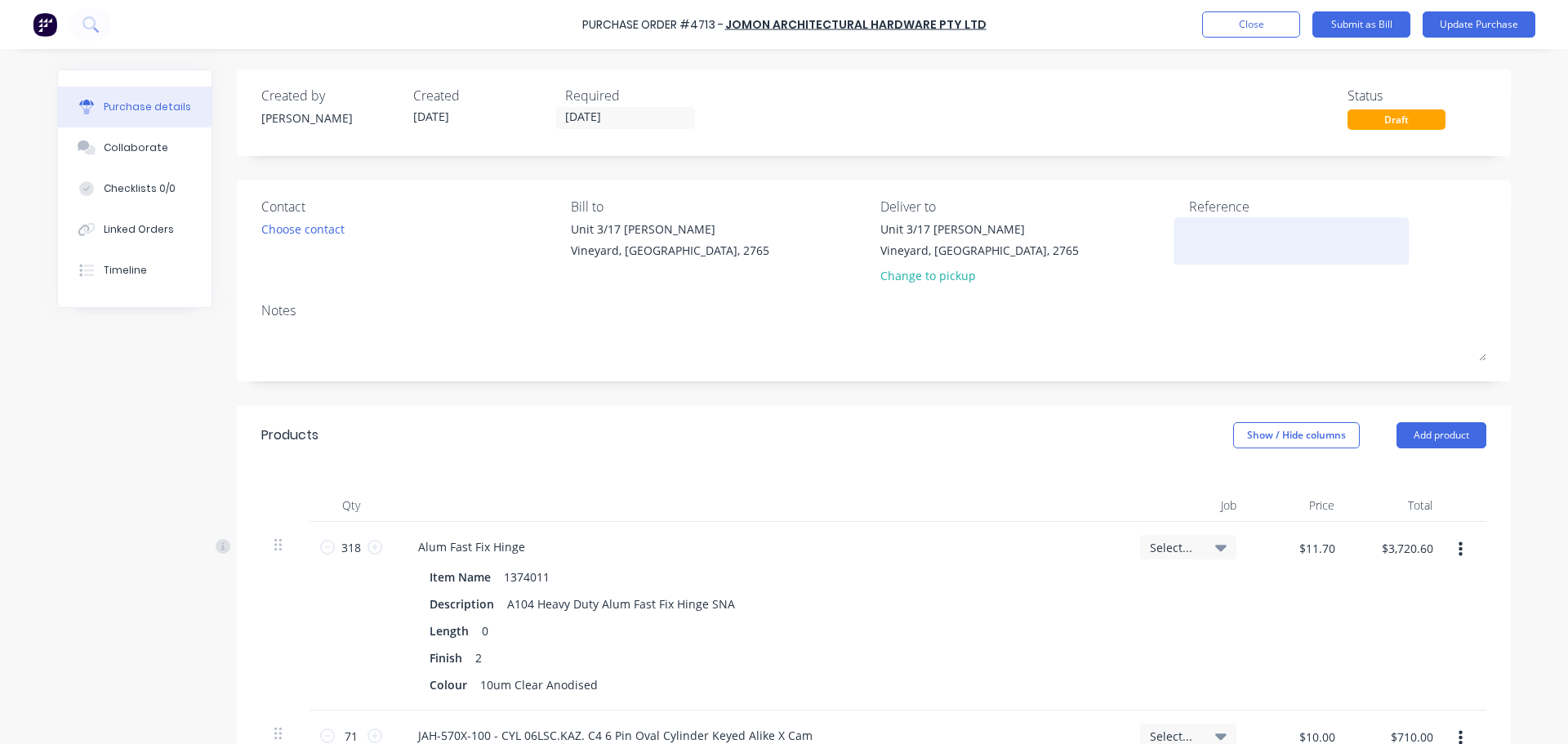
click at [1223, 242] on textarea at bounding box center [1291, 239] width 204 height 37
type textarea "4713/"
type textarea "x"
type textarea "4713/"
type textarea "x"
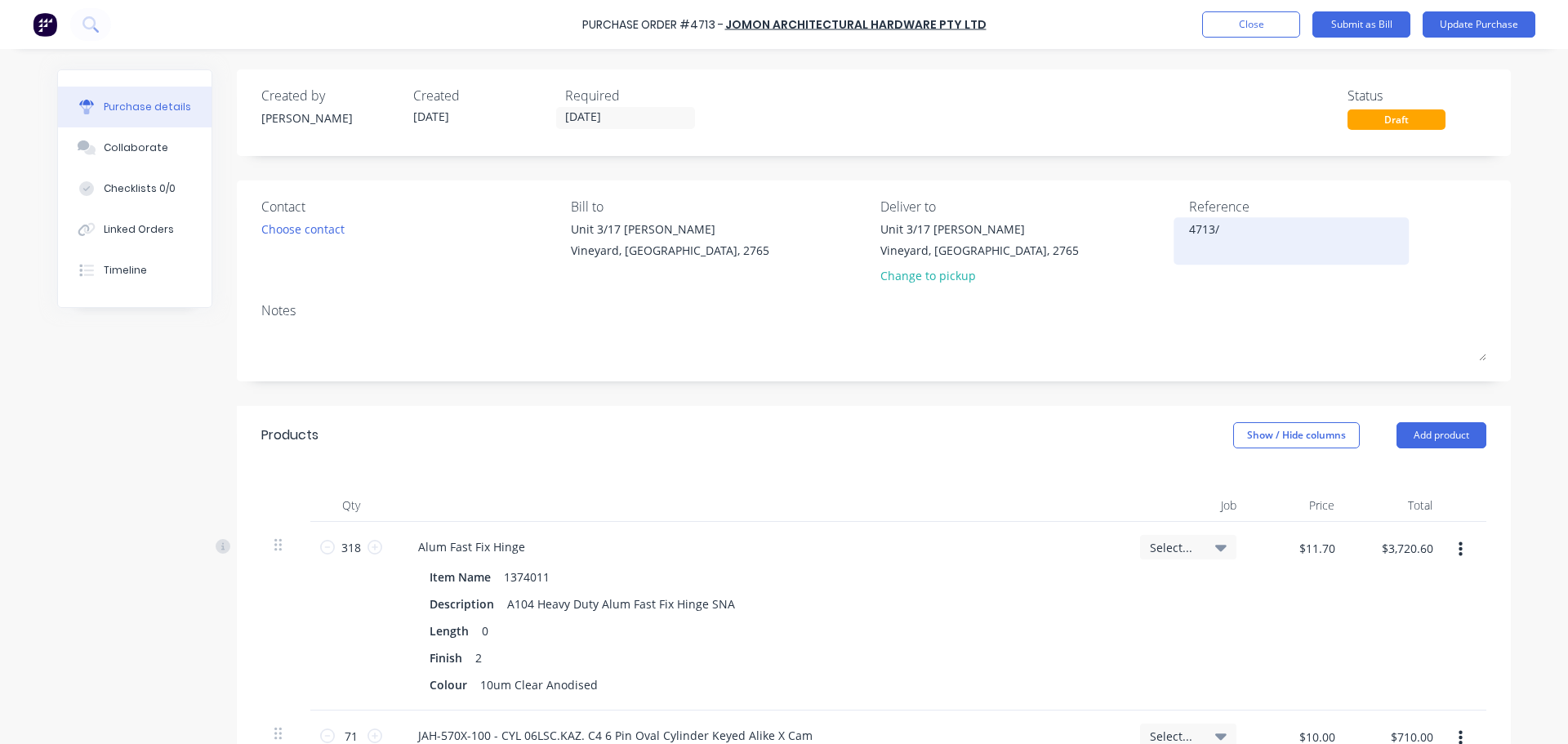
click at [1234, 232] on textarea "4713/" at bounding box center [1291, 239] width 204 height 37
type textarea "4713/9066 C"
type textarea "x"
type textarea "4713/9066 C"
click at [304, 228] on div "Choose contact" at bounding box center [304, 229] width 84 height 18
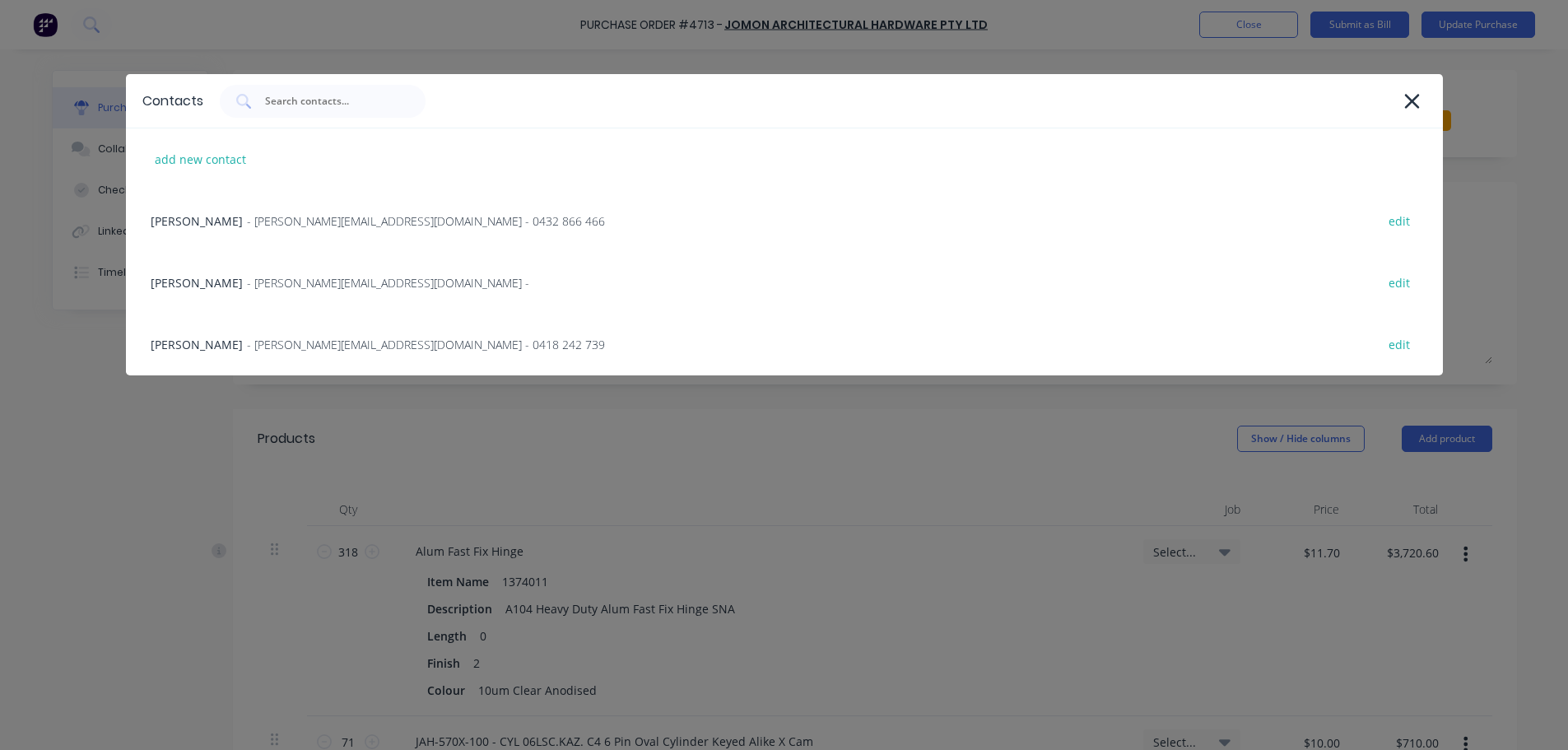
click at [306, 230] on div "[PERSON_NAME] - [PERSON_NAME][EMAIL_ADDRESS][DOMAIN_NAME] - 0432 866 466 edit" at bounding box center [784, 221] width 1317 height 62
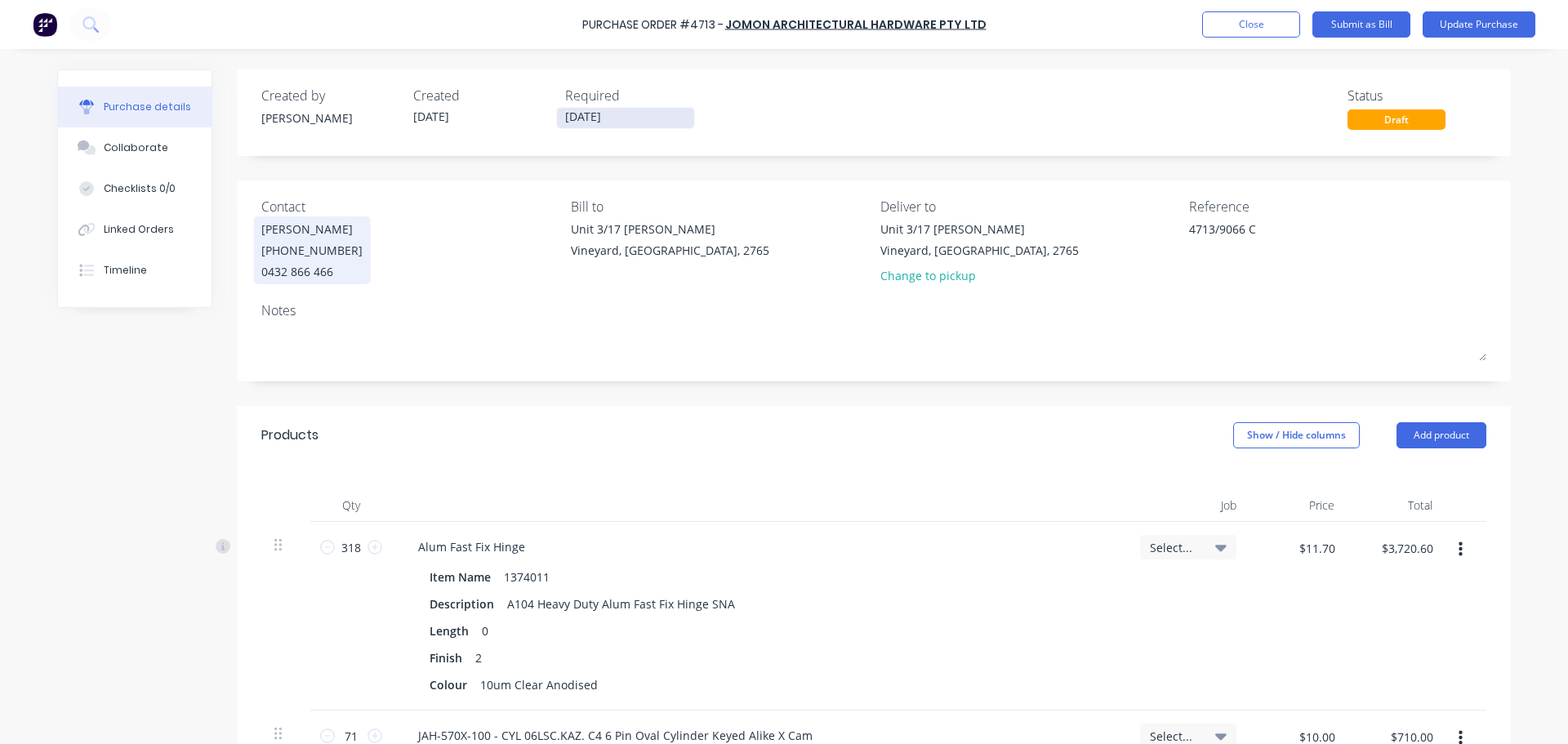
click at [613, 114] on input "[DATE]" at bounding box center [626, 118] width 137 height 20
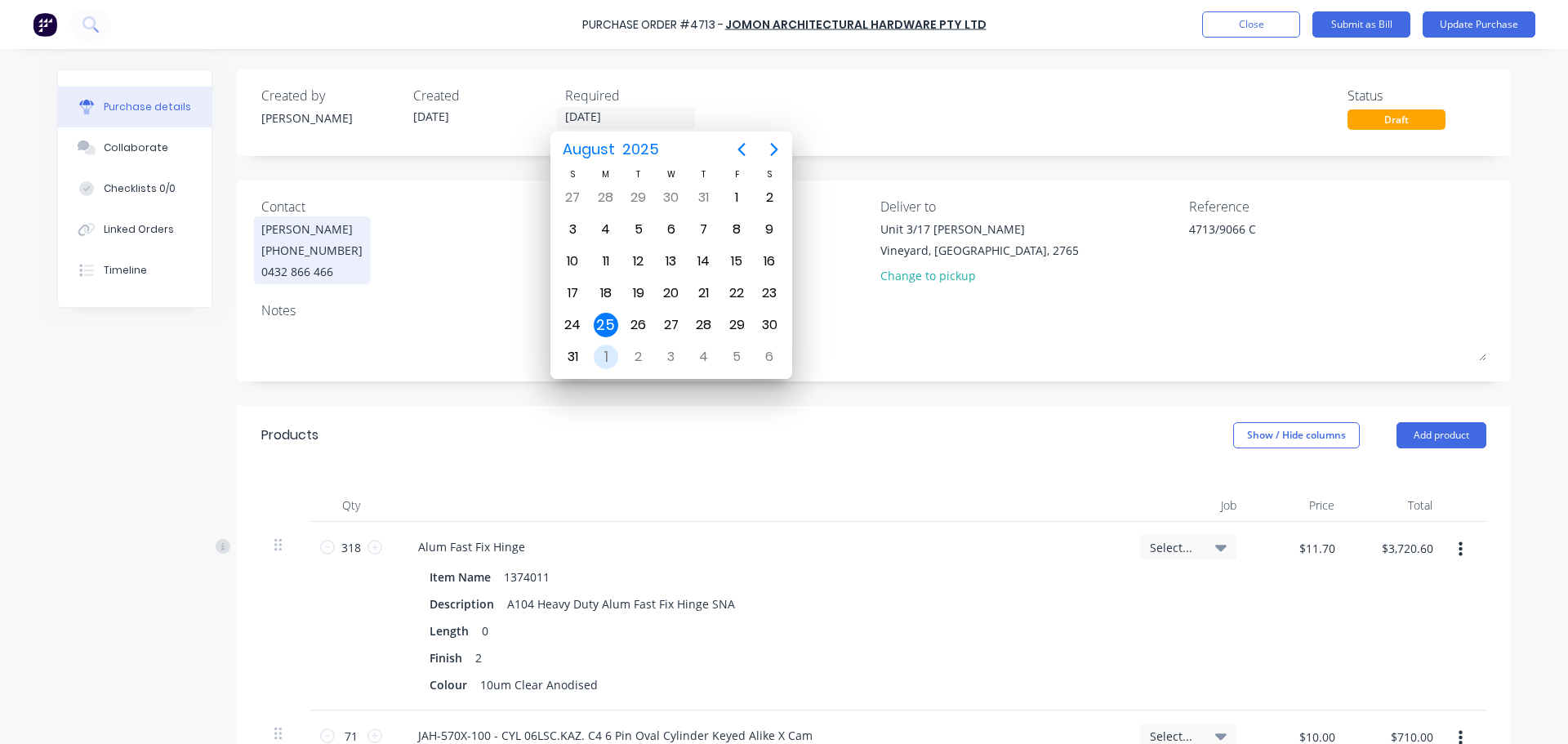
click at [604, 353] on div "1" at bounding box center [605, 356] width 24 height 24
type textarea "x"
type input "[DATE]"
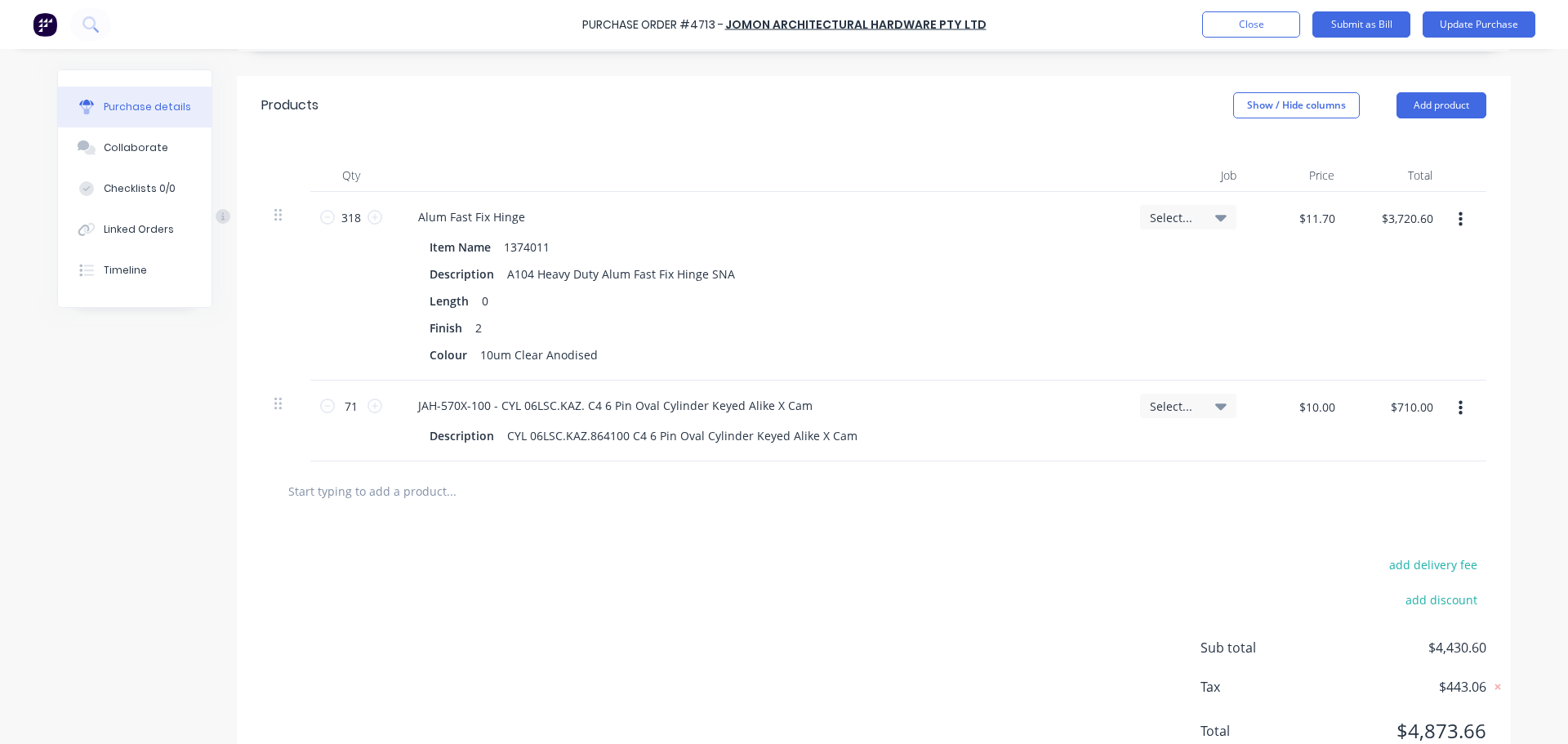
scroll to position [331, 0]
click at [357, 486] on input "text" at bounding box center [451, 490] width 327 height 33
click at [364, 493] on input "text" at bounding box center [451, 490] width 327 height 33
type textarea "x"
type input "M"
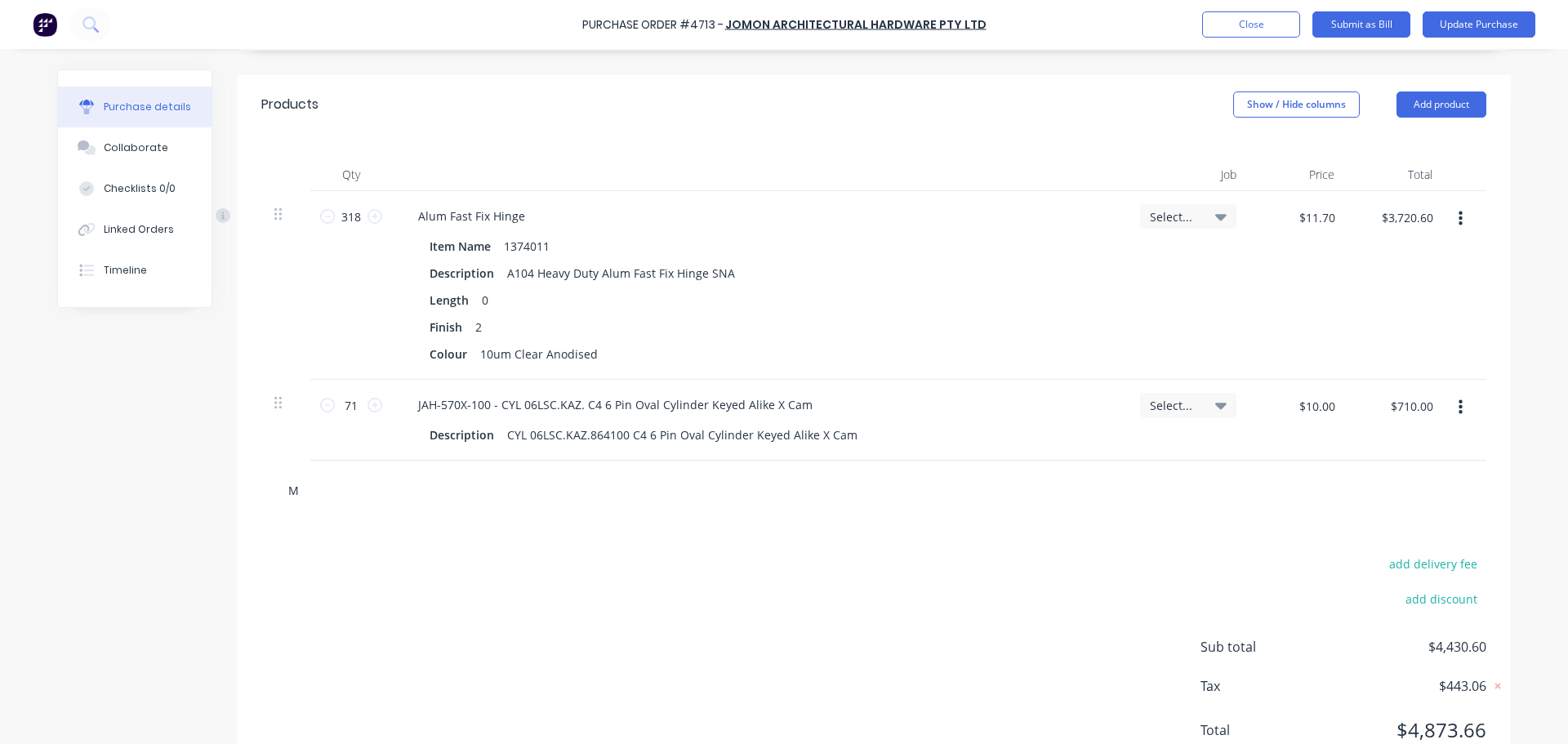
type textarea "x"
type input "MS"
type textarea "x"
type input "MS2"
type textarea "x"
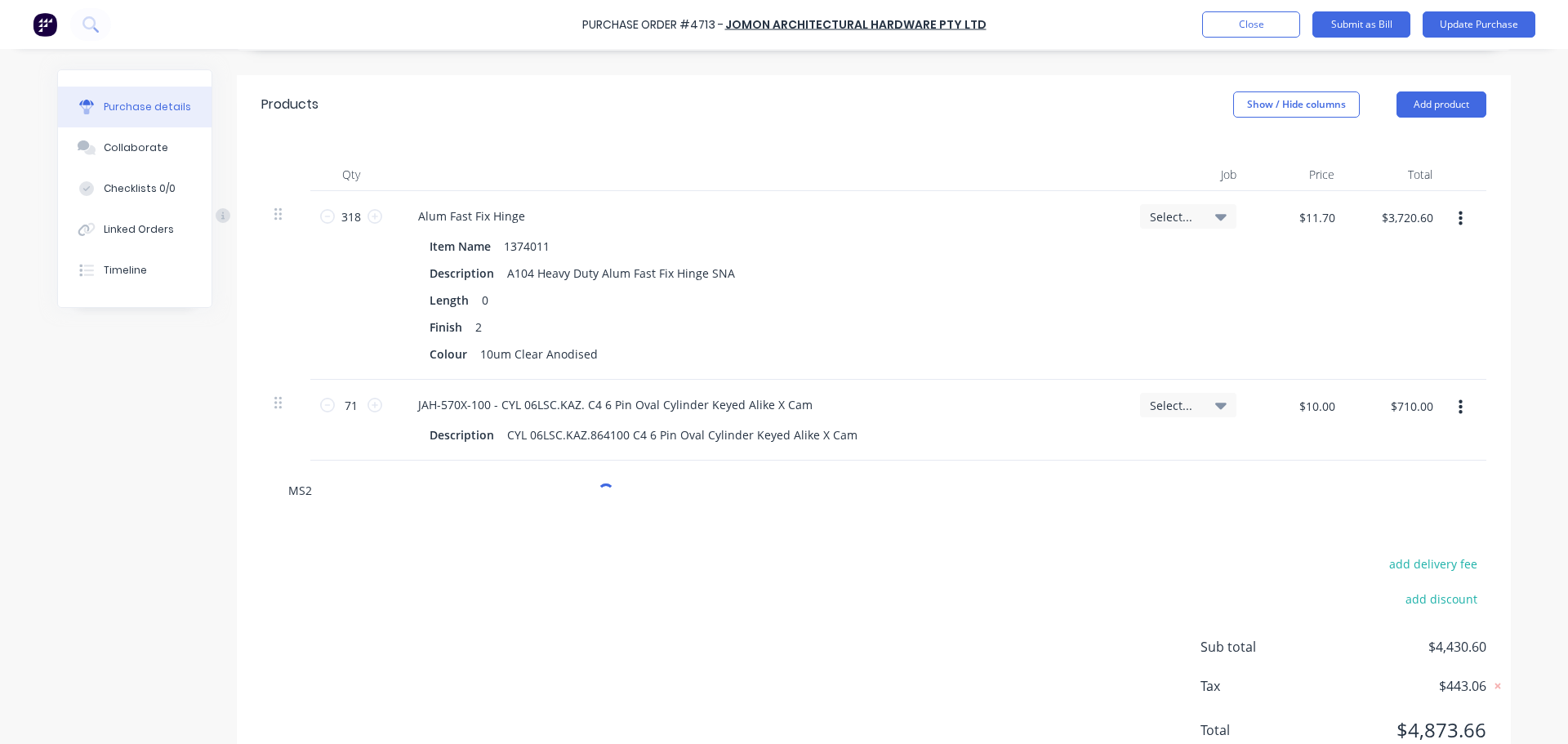
type input "MS26"
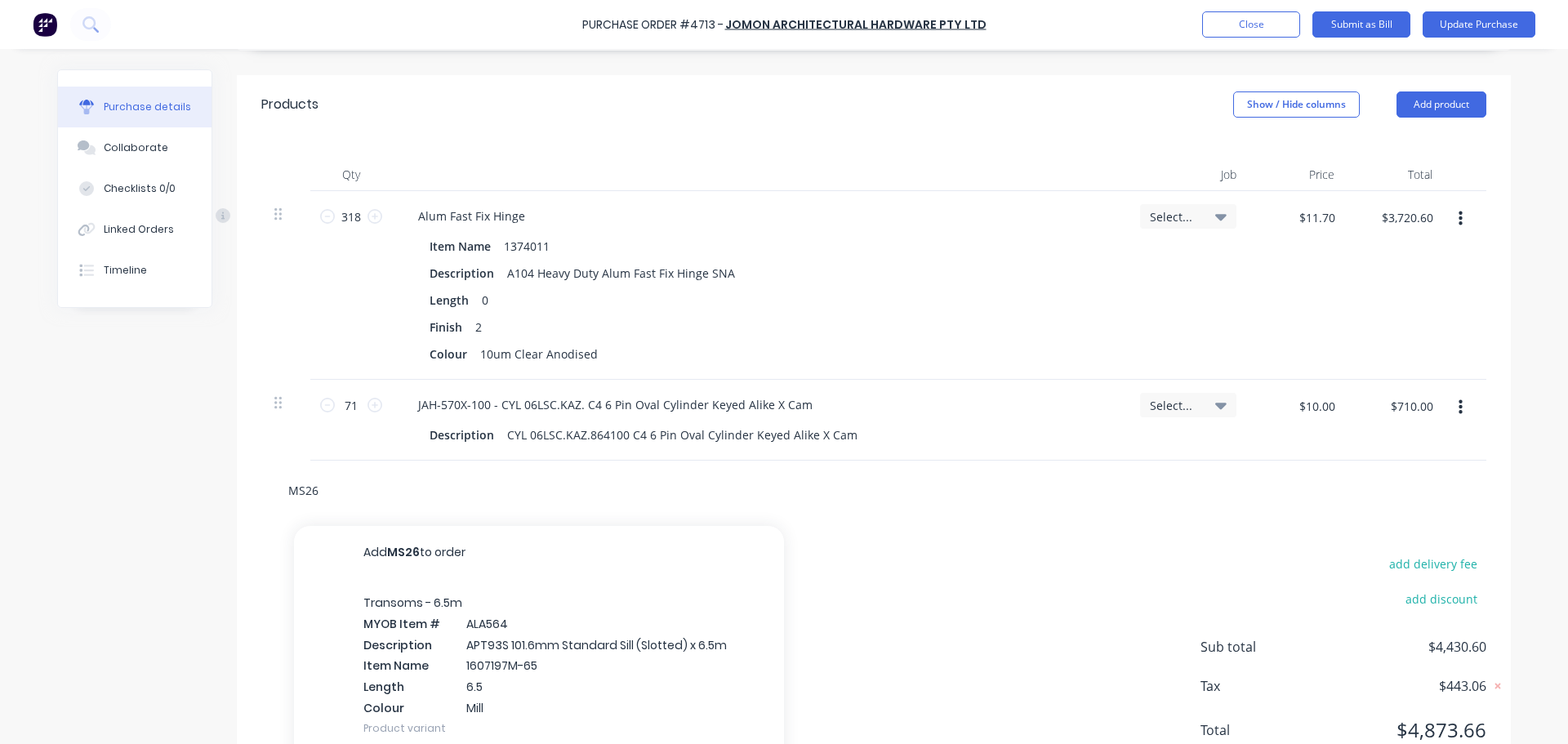
type textarea "x"
type input "MS260"
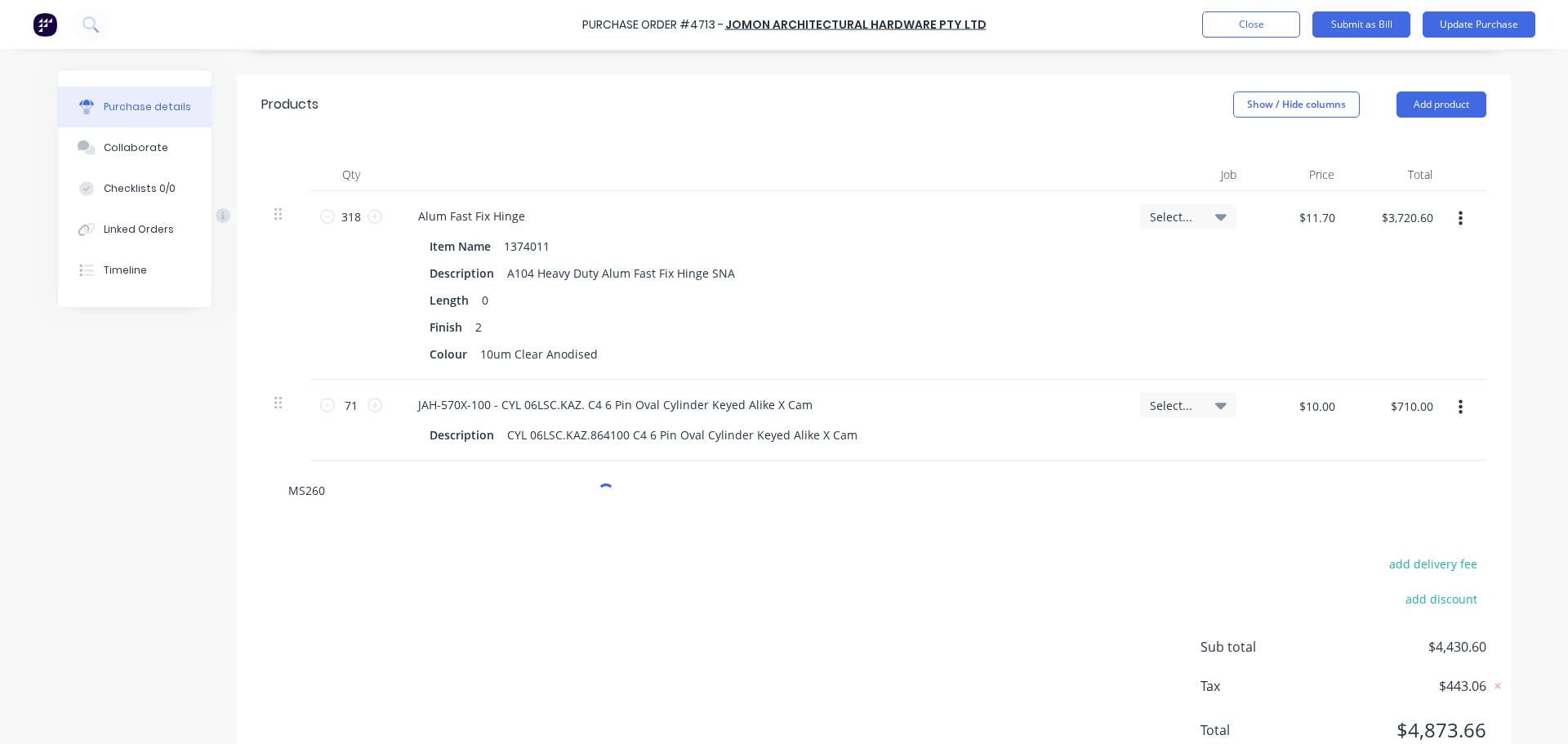
type textarea "x"
type input "MS2602"
type textarea "x"
type input "MS2602"
type textarea "x"
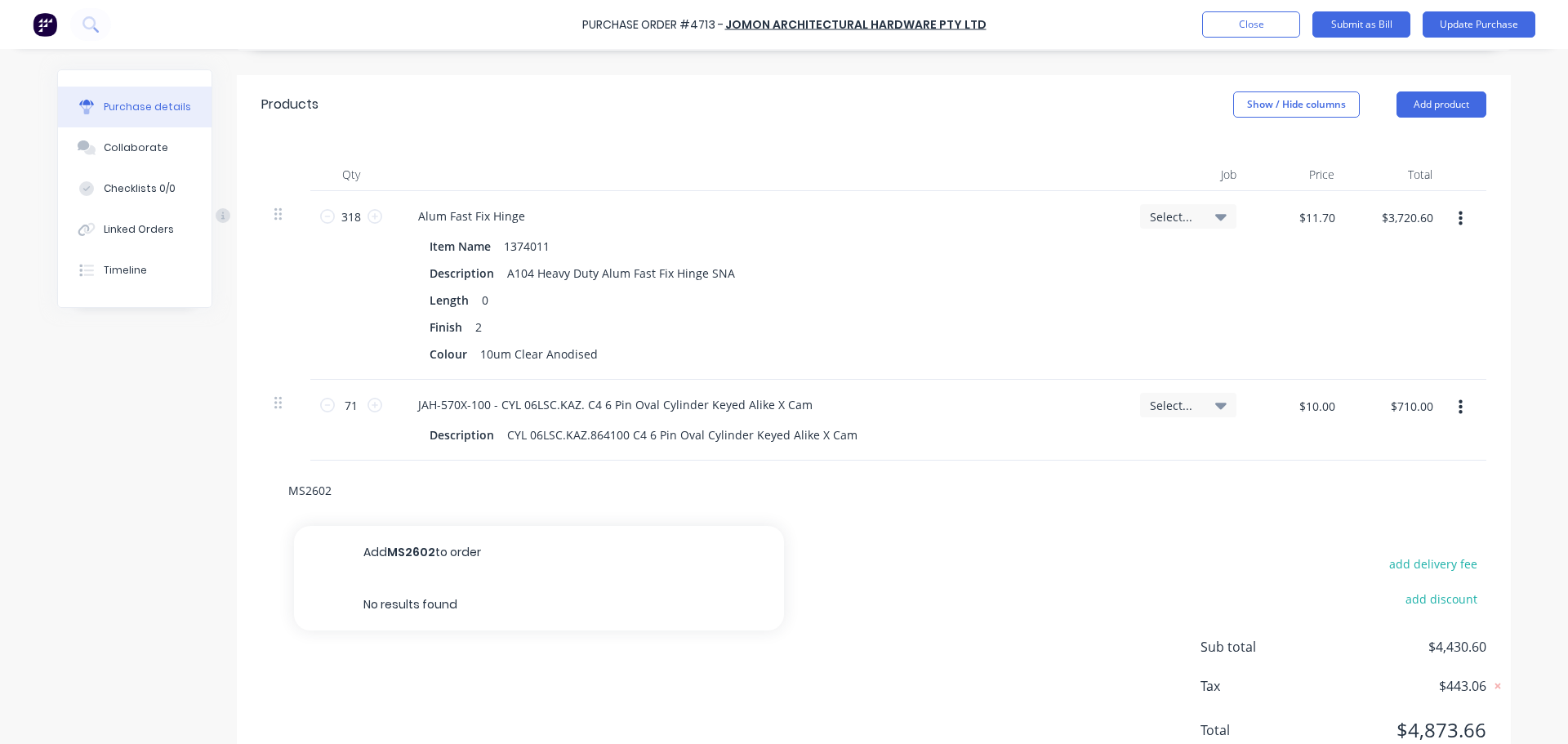
type input "MS2602"
type textarea "x"
type input "MS2602"
type textarea "x"
type input "MS260"
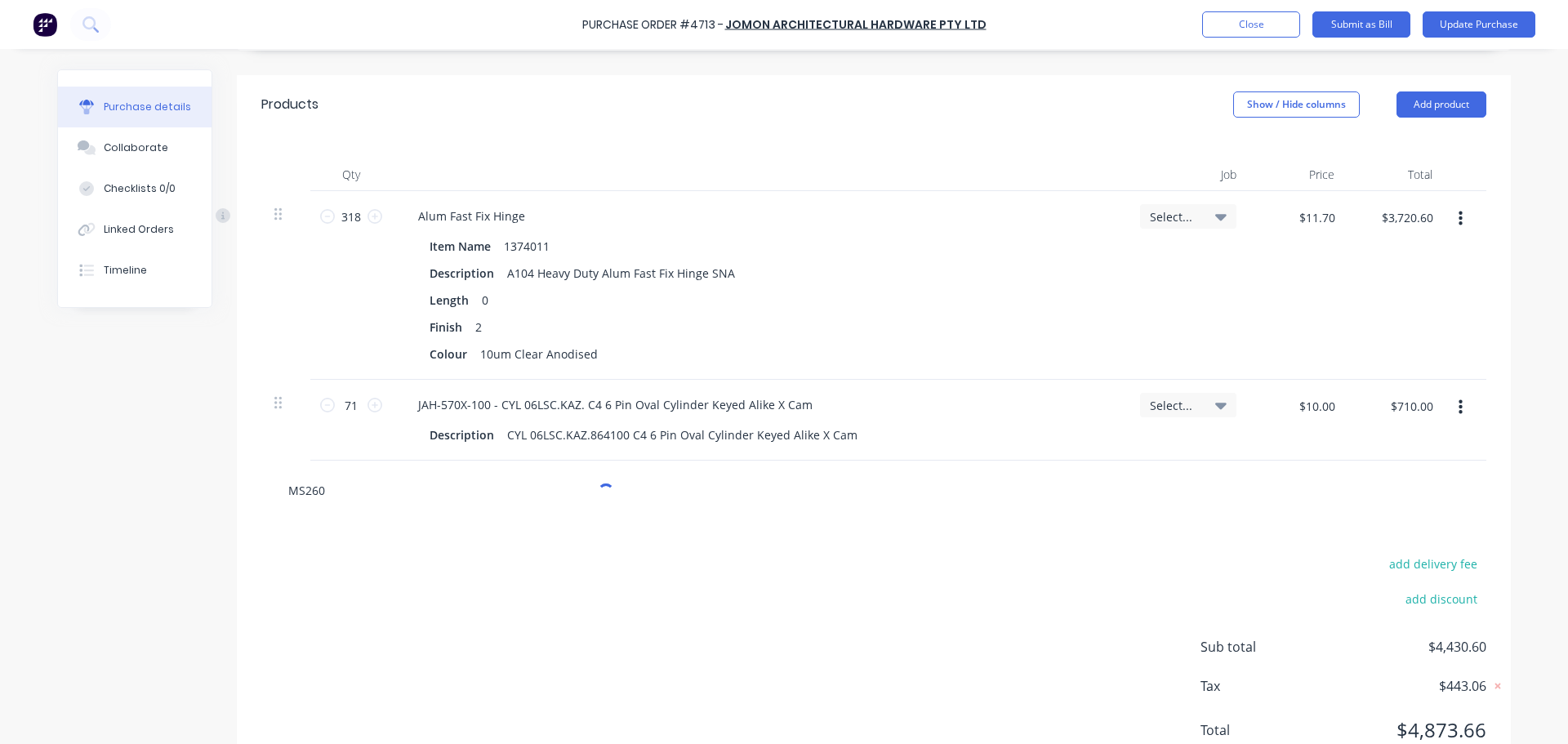
type textarea "x"
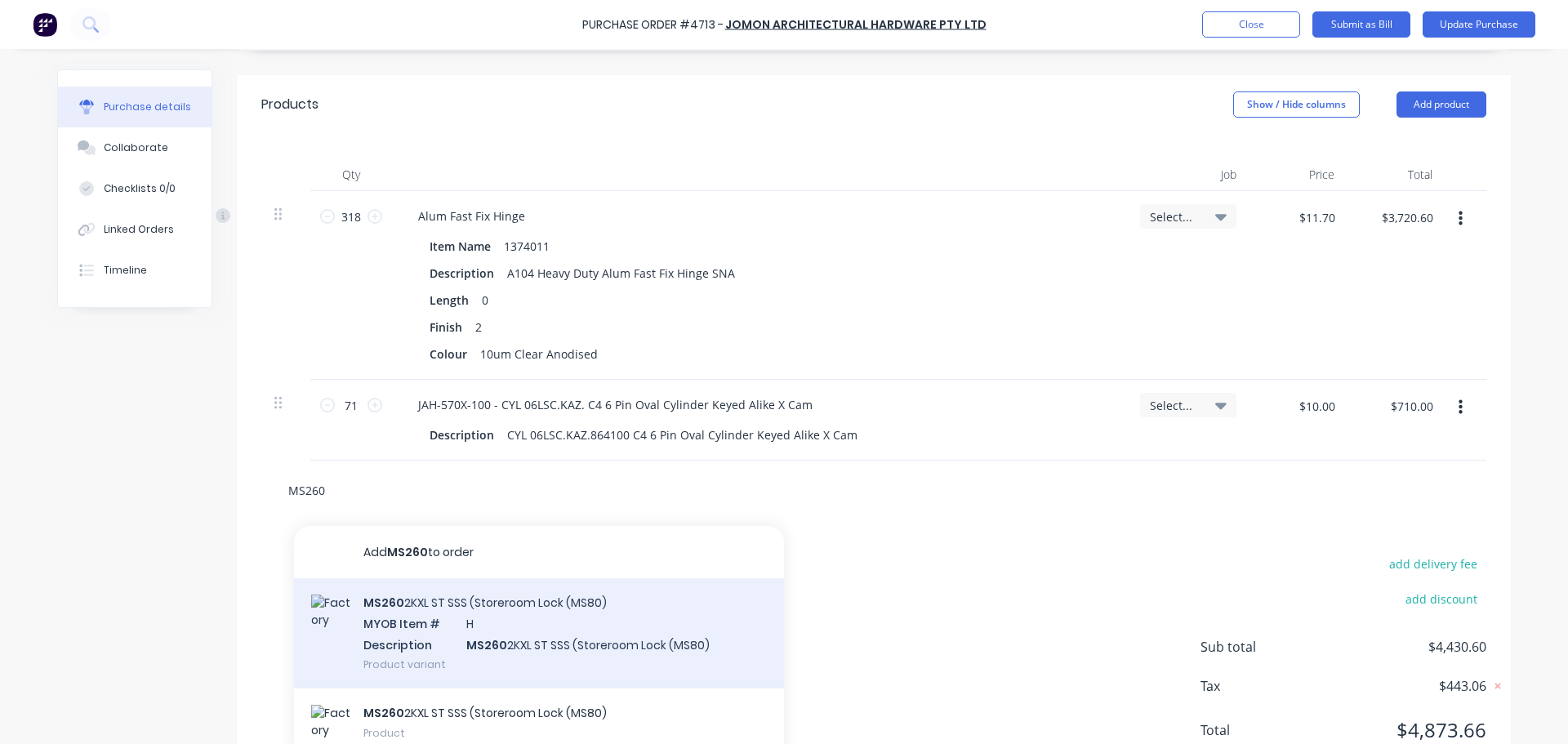
type input "MS260"
click at [381, 617] on div "MS260 2KXL ST SSS (Storeroom Lock (MS80) MYOB Item # H Description MS260 2KXL S…" at bounding box center [539, 634] width 490 height 110
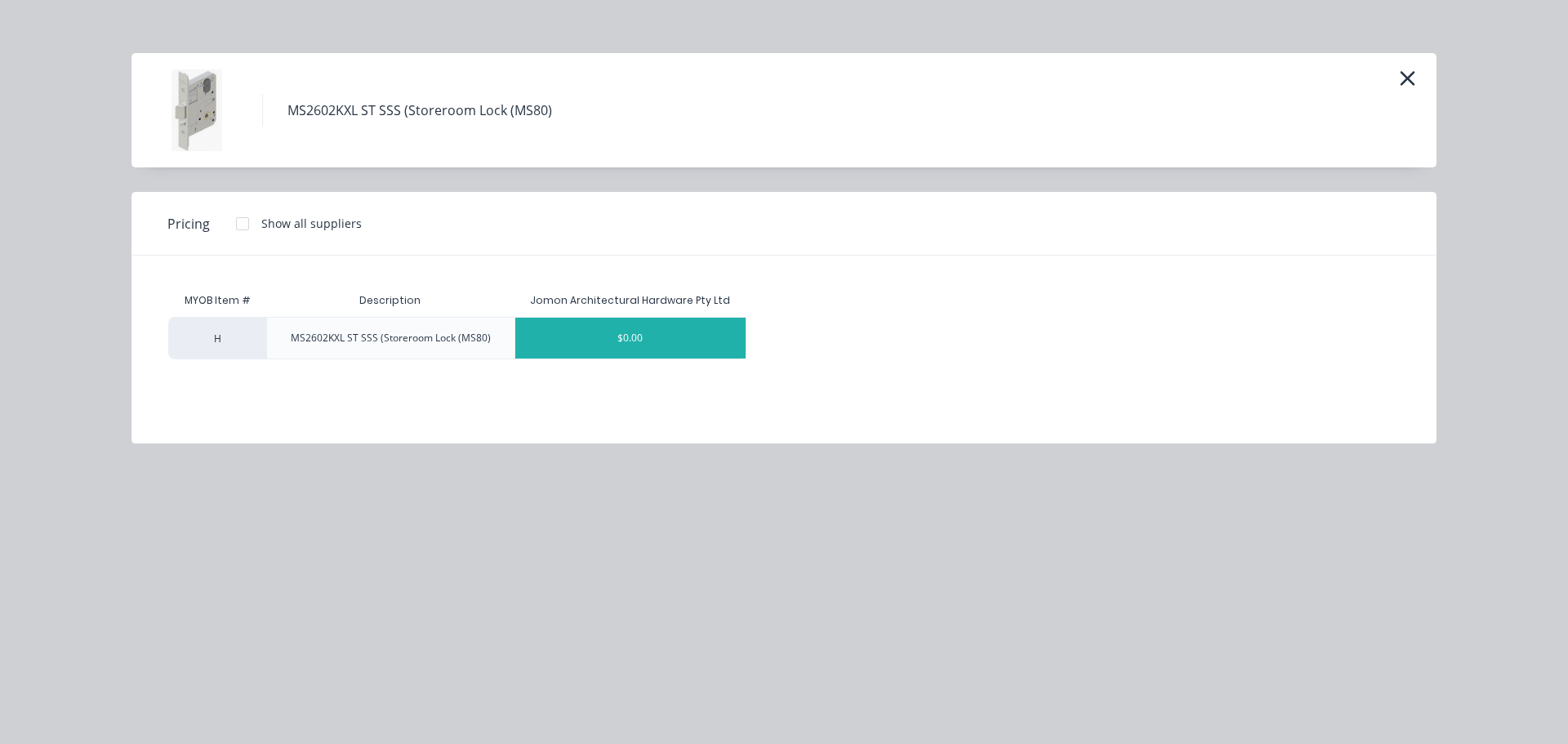
click at [617, 334] on div "$0.00" at bounding box center [630, 338] width 230 height 41
type textarea "x"
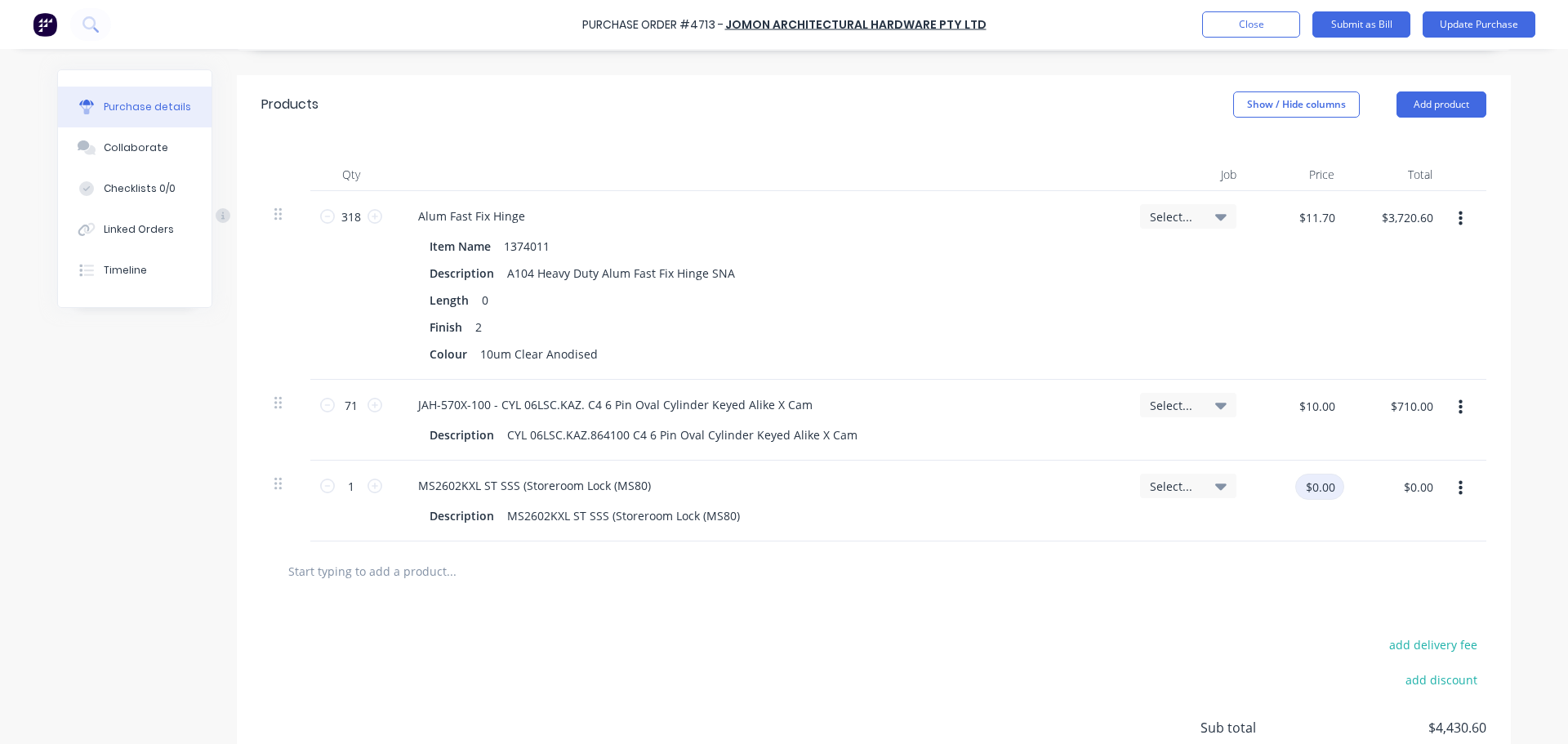
type textarea "x"
click at [1315, 481] on input "$0.00" at bounding box center [1320, 487] width 49 height 26
type input "50.00"
type textarea "x"
type input "$50.00"
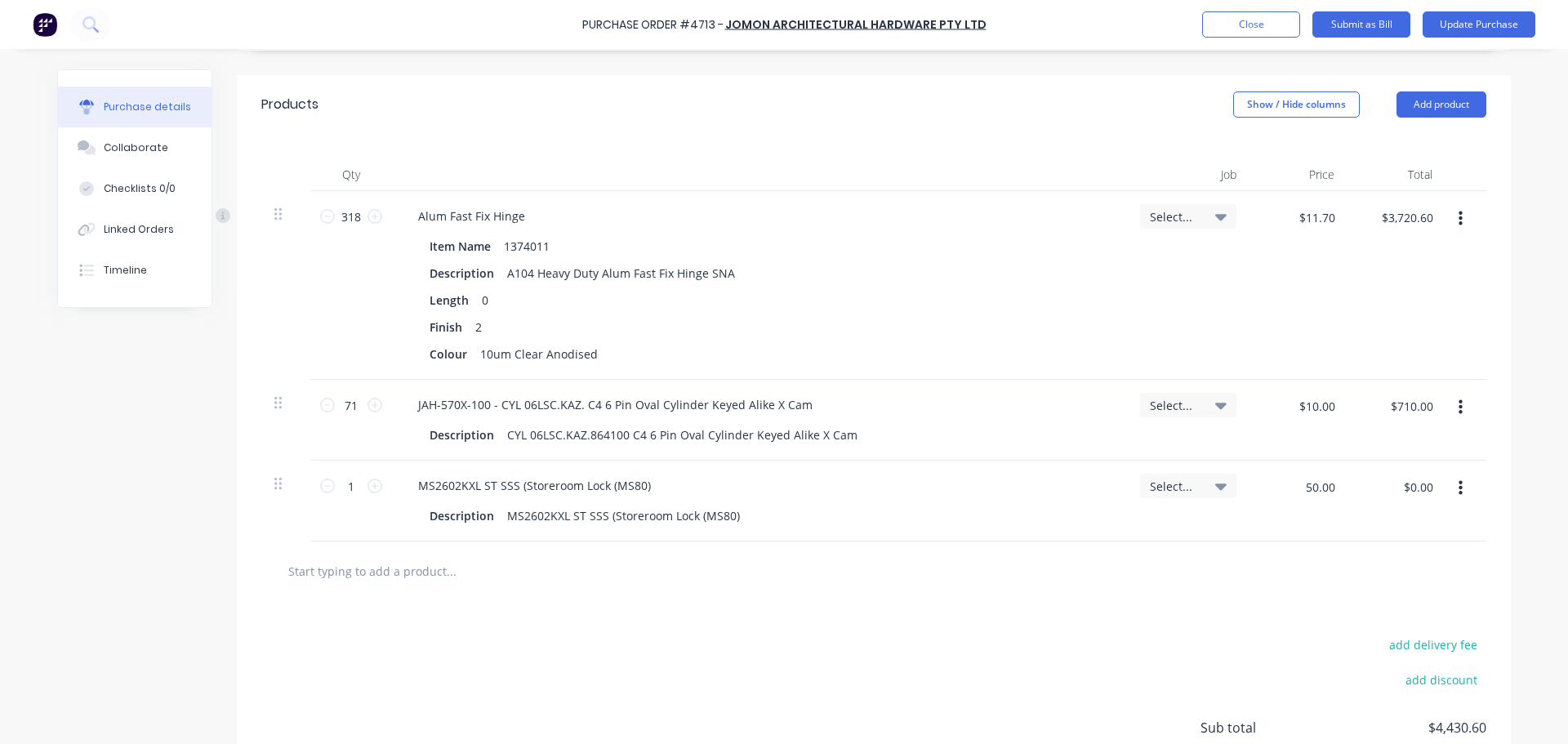
type input "$50.00"
click at [573, 606] on div "add delivery fee add discount Sub total $4,430.60 Tax $443.06 Total $4,873.66" at bounding box center [874, 735] width 1274 height 268
click at [1465, 23] on button "Update Purchase" at bounding box center [1479, 24] width 113 height 26
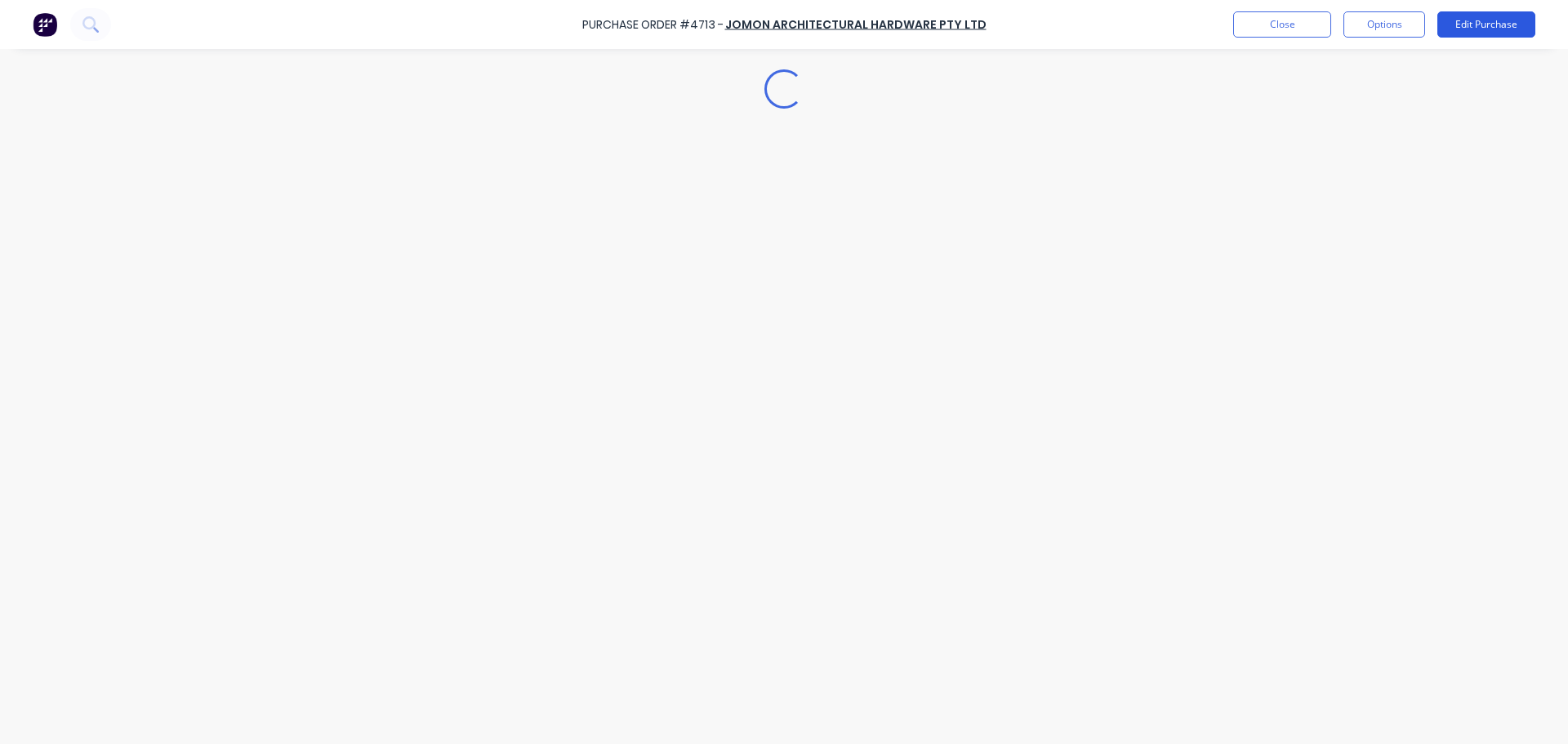
scroll to position [0, 0]
type textarea "x"
